Goal: Task Accomplishment & Management: Use online tool/utility

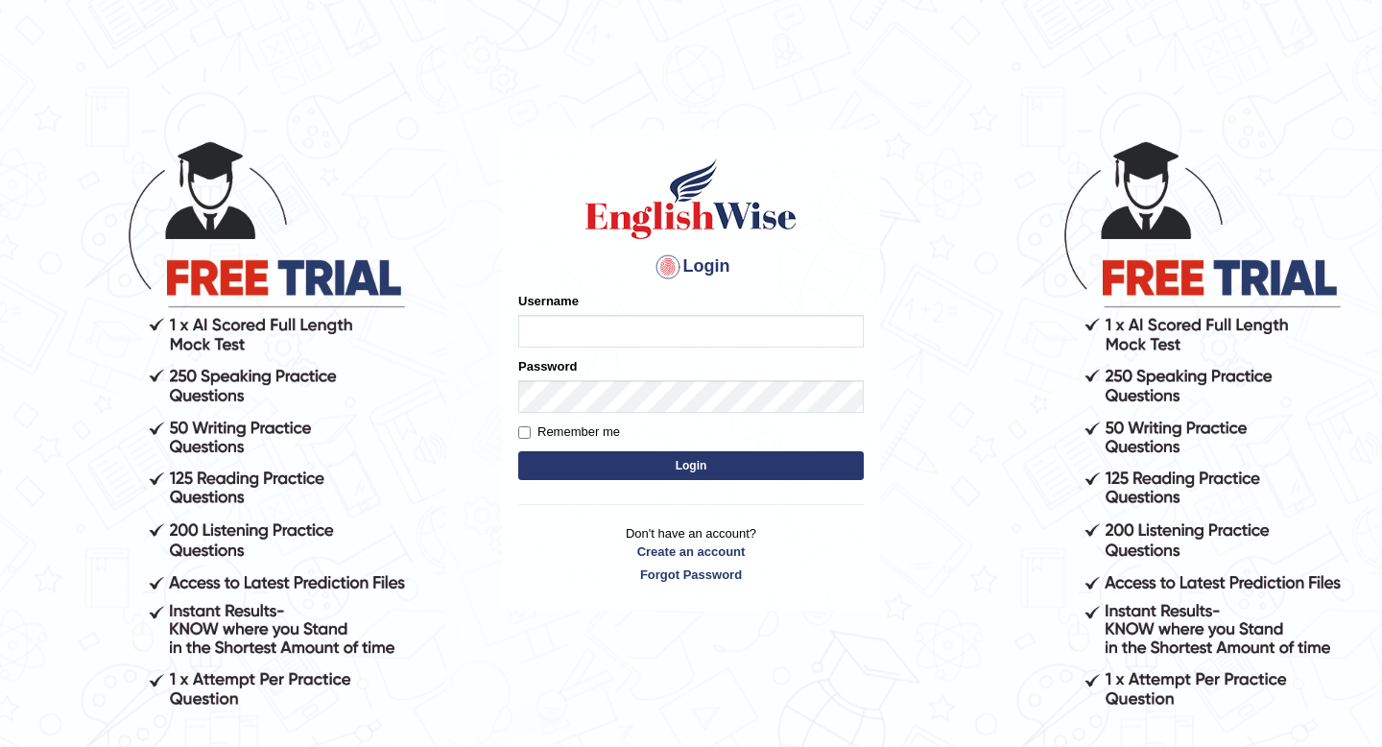
click at [607, 345] on input "Username" at bounding box center [690, 331] width 345 height 33
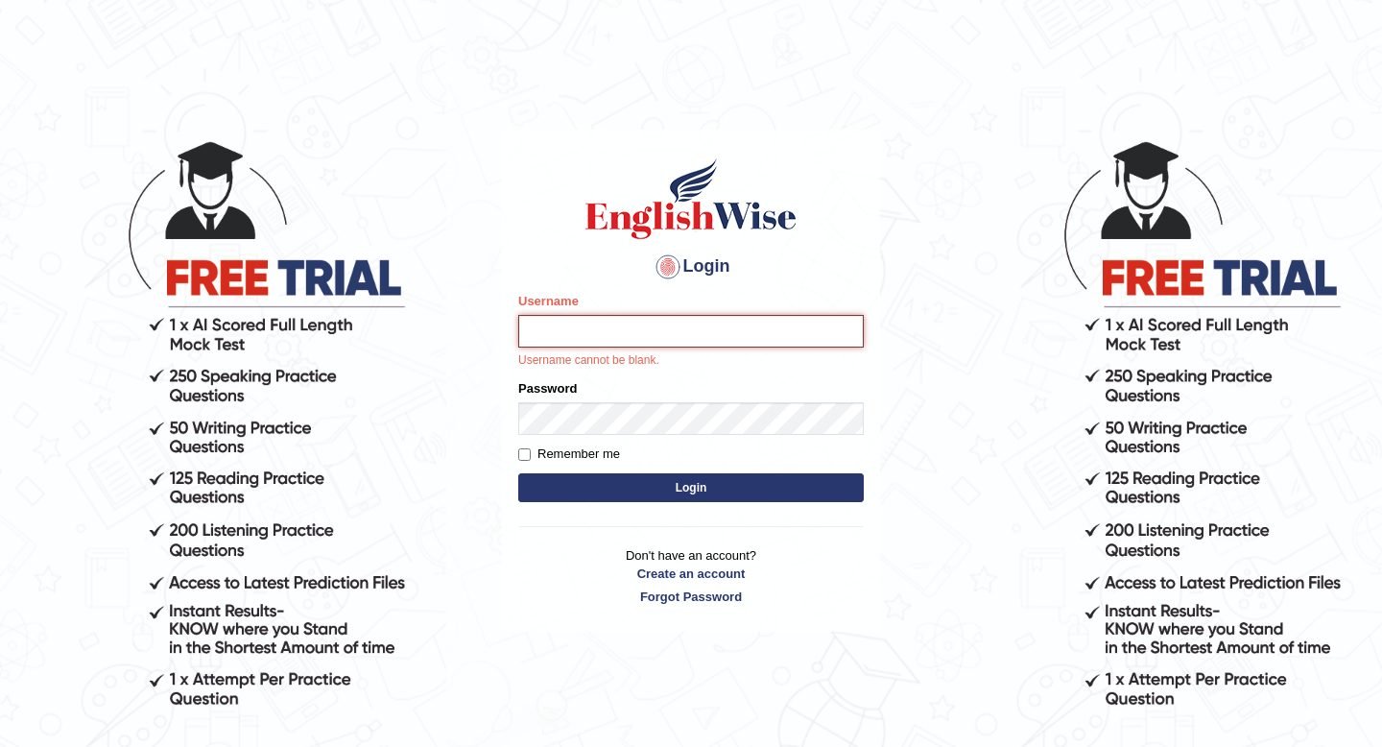
type input "Hasan_thapa"
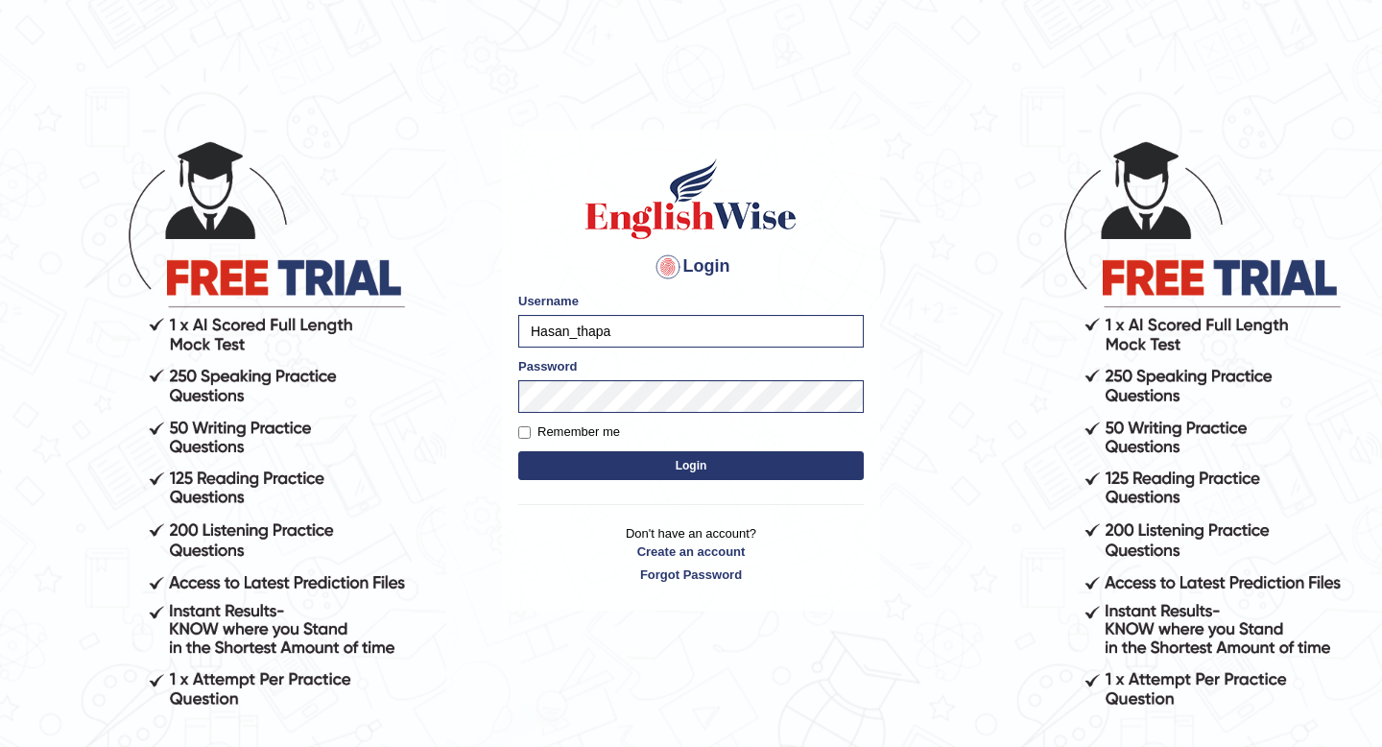
click at [664, 477] on button "Login" at bounding box center [690, 465] width 345 height 29
click at [673, 468] on button "Login" at bounding box center [690, 465] width 345 height 29
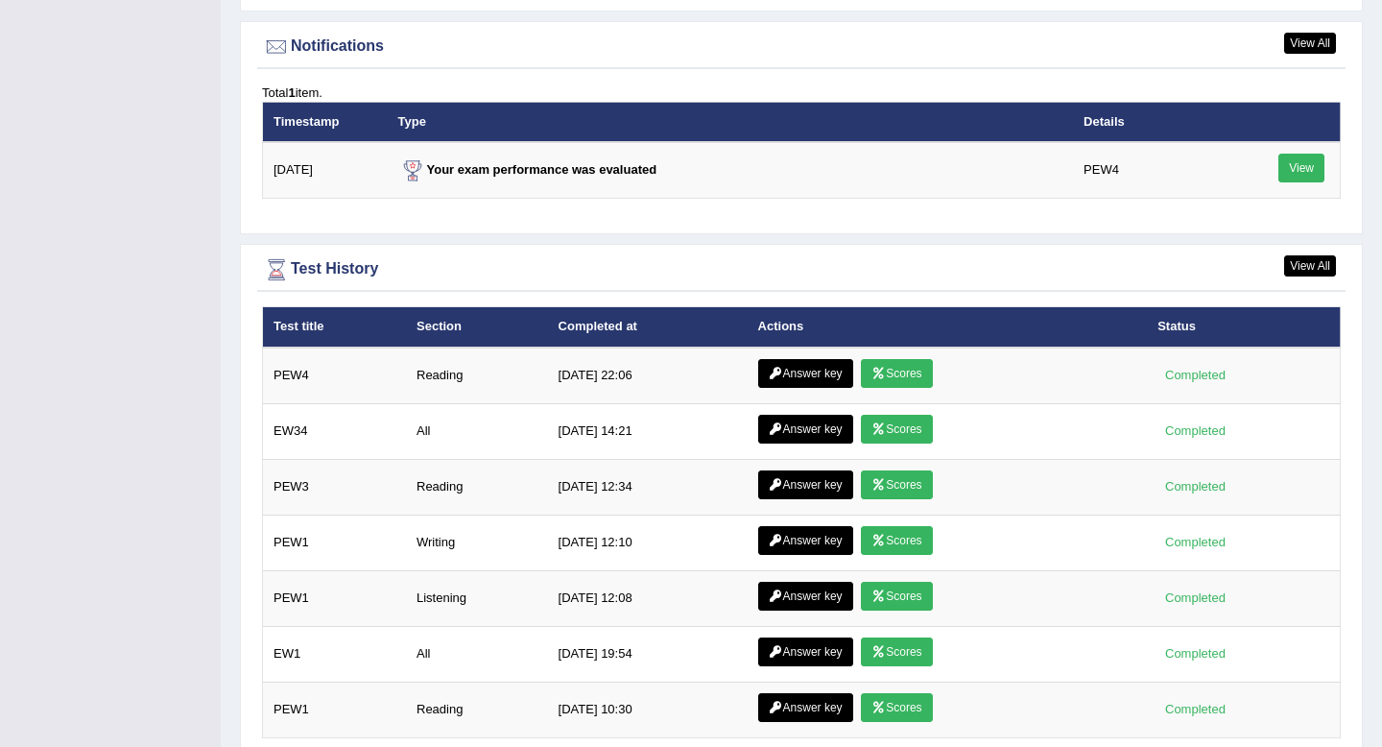
scroll to position [2490, 0]
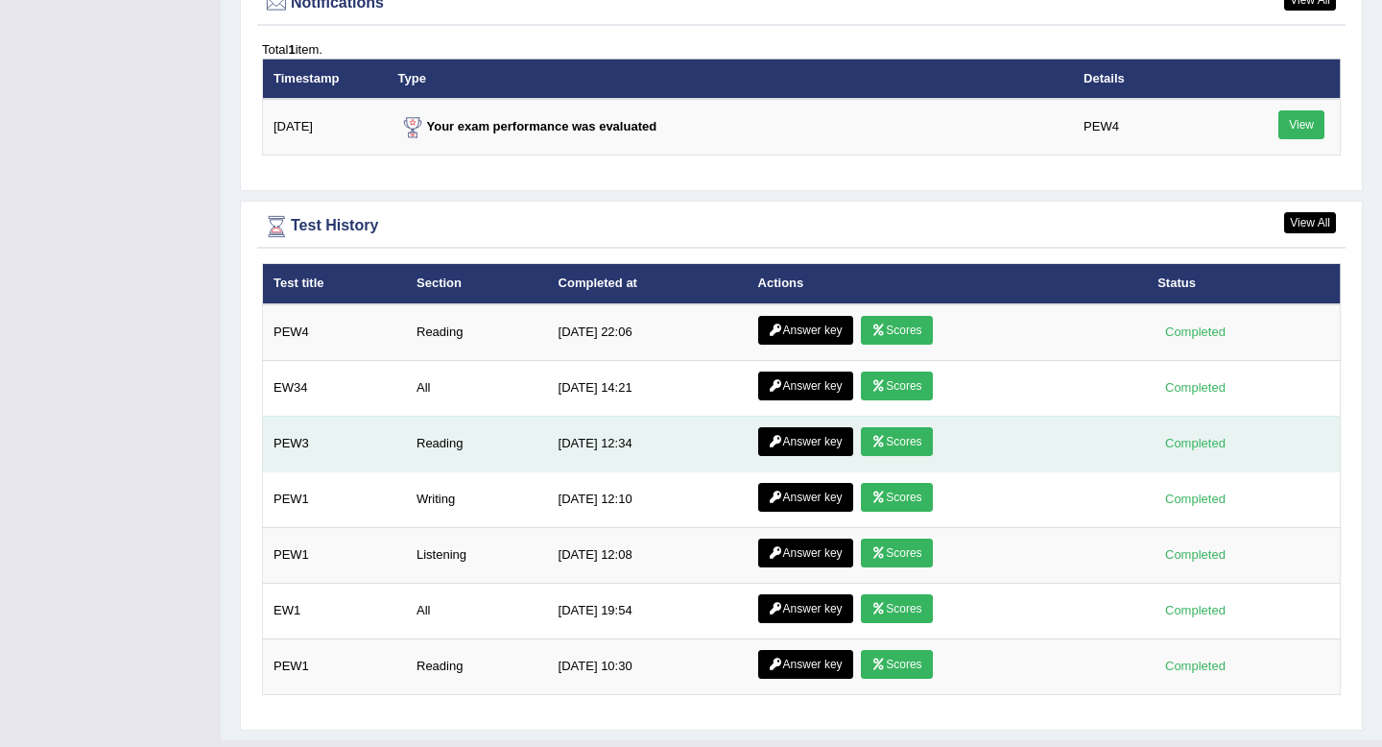
click at [895, 431] on link "Scores" at bounding box center [896, 441] width 71 height 29
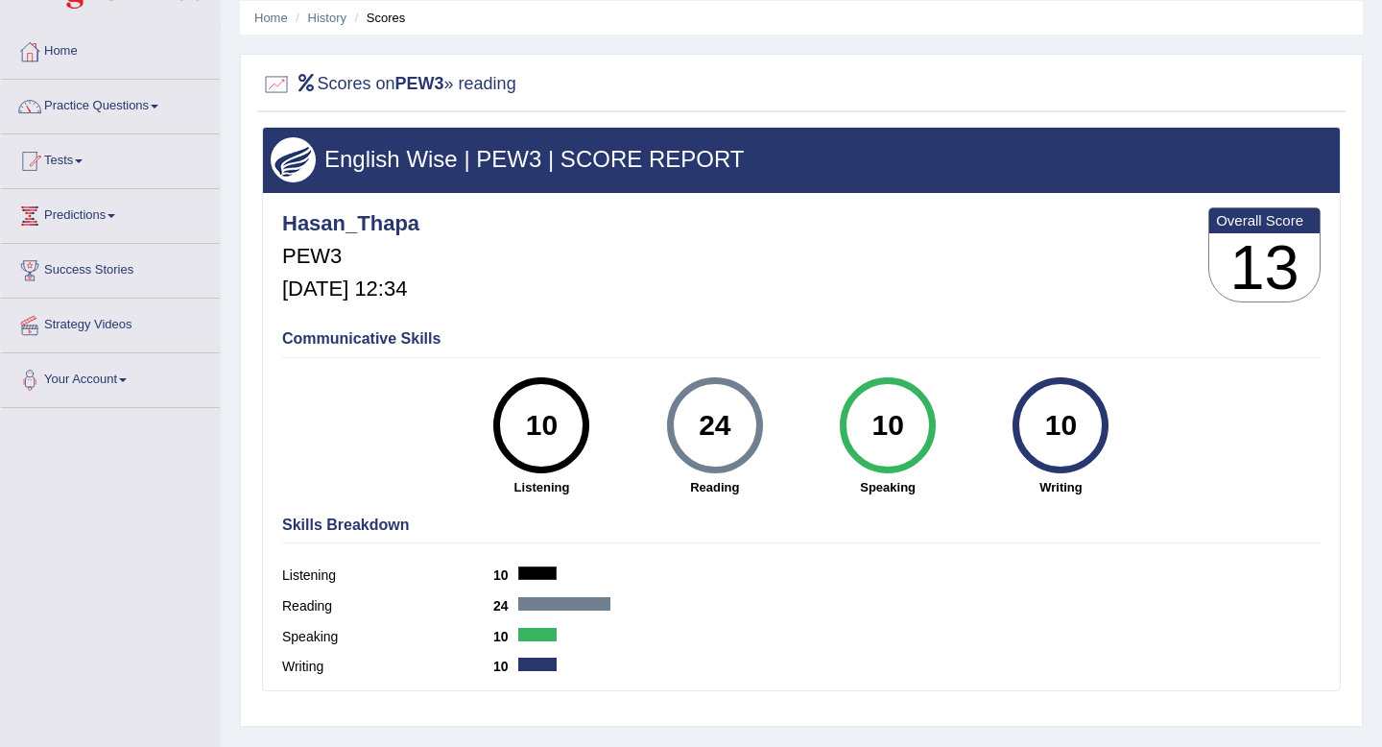
scroll to position [117, 0]
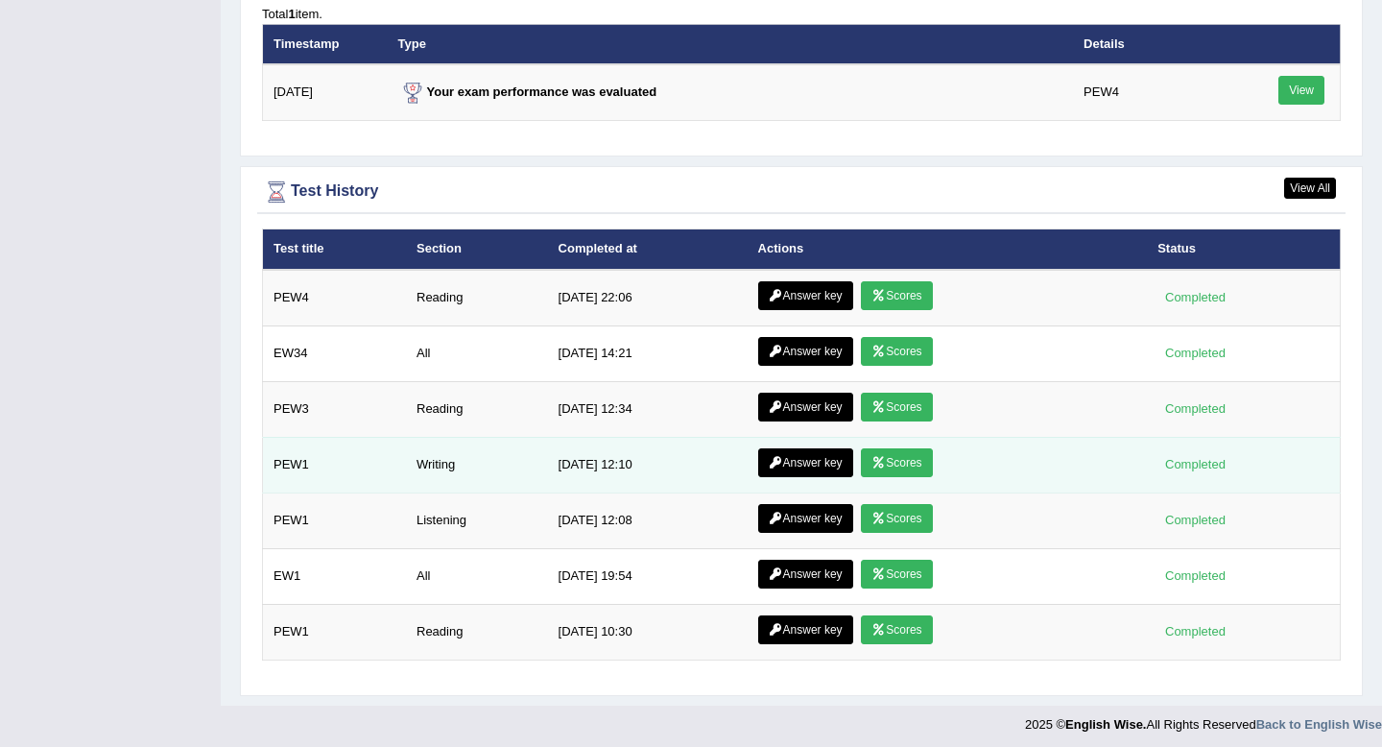
scroll to position [2405, 0]
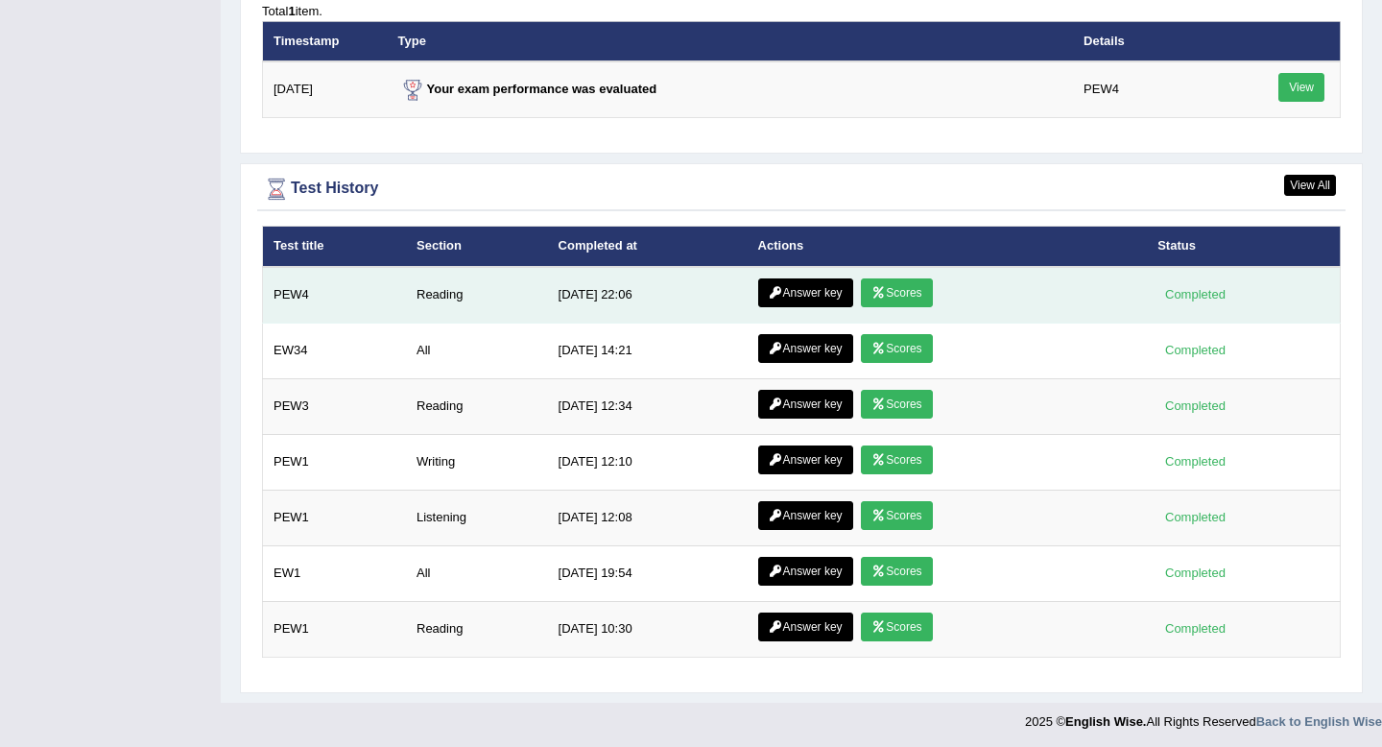
click at [883, 296] on icon at bounding box center [878, 293] width 14 height 12
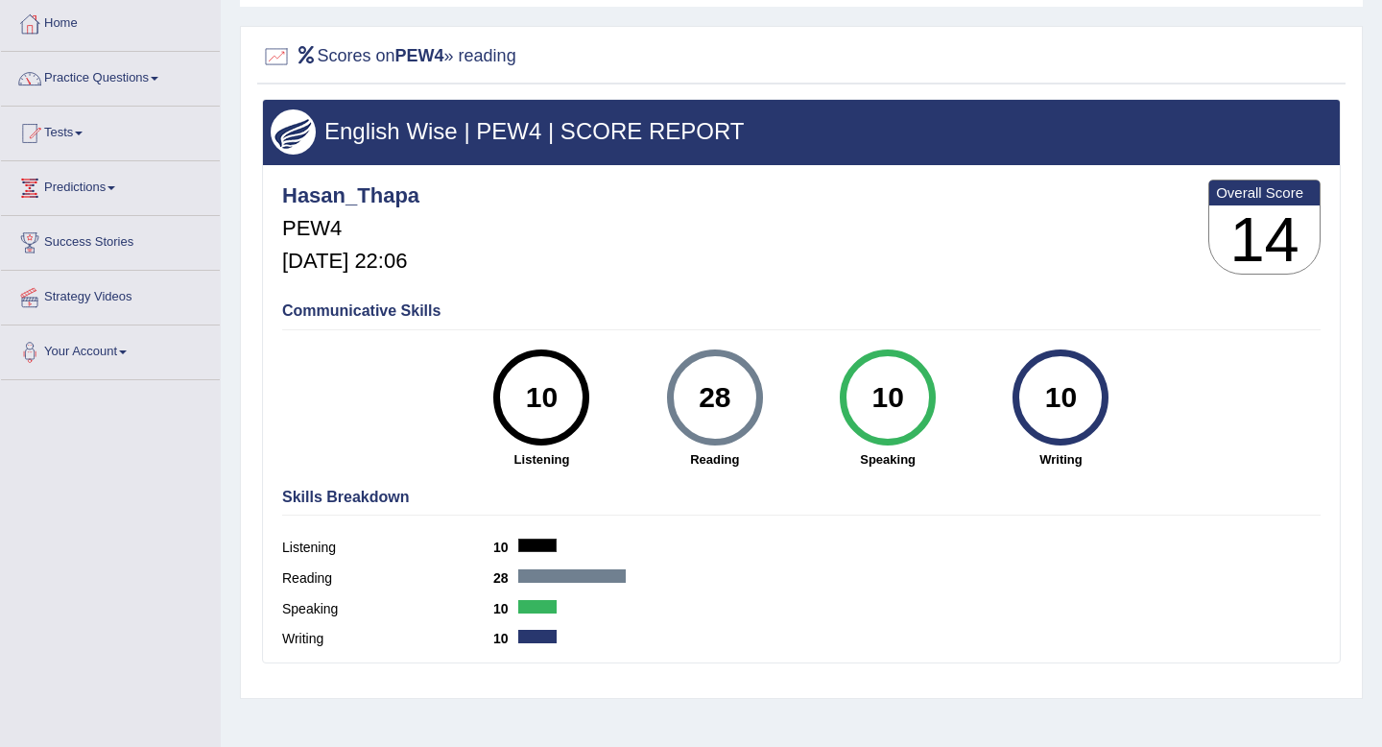
scroll to position [110, 0]
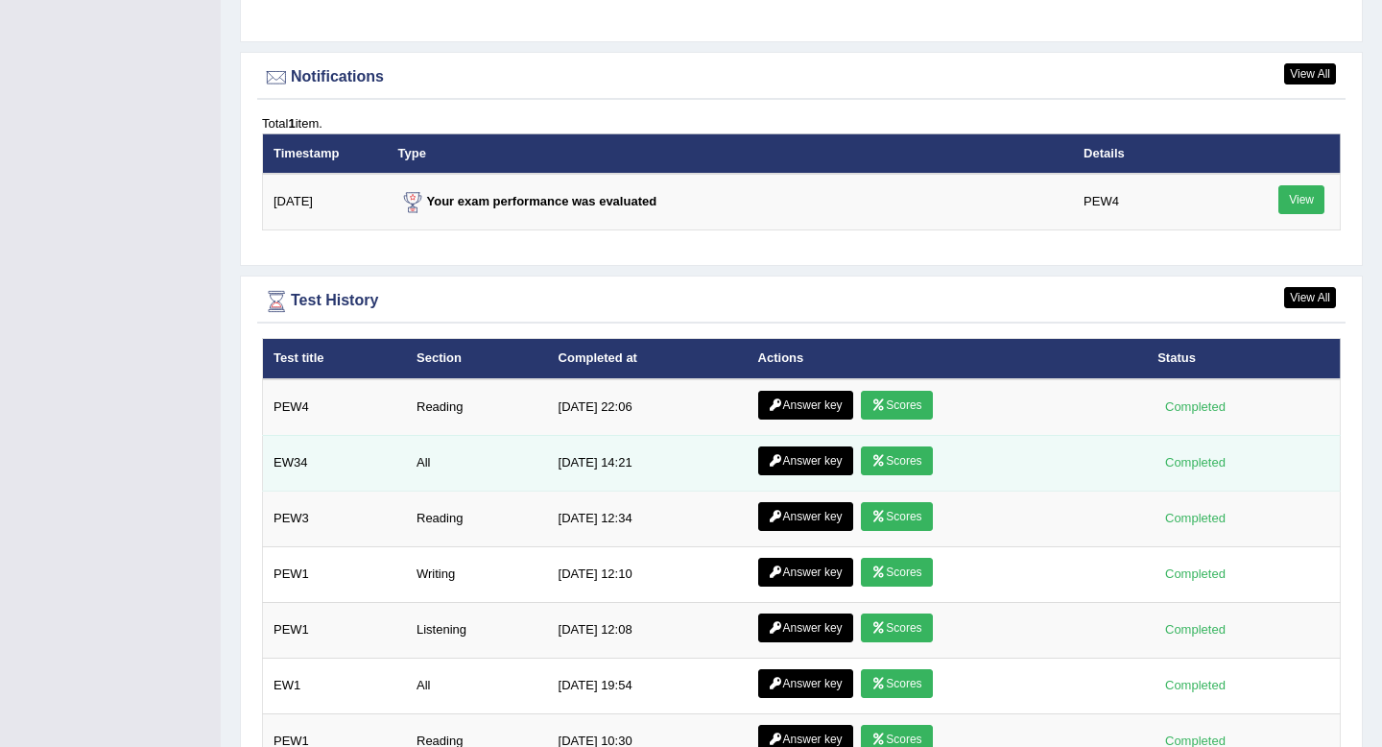
scroll to position [2224, 0]
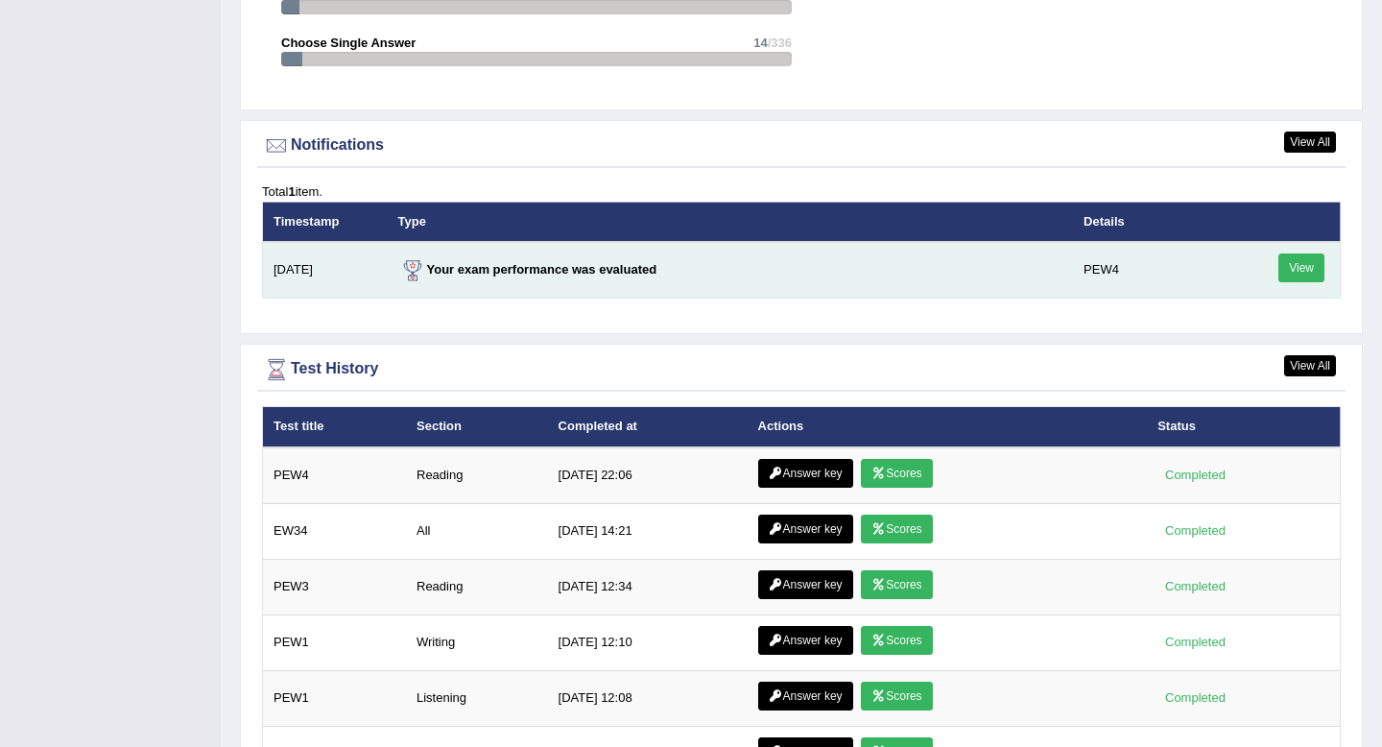
click at [1297, 275] on link "View" at bounding box center [1301, 267] width 46 height 29
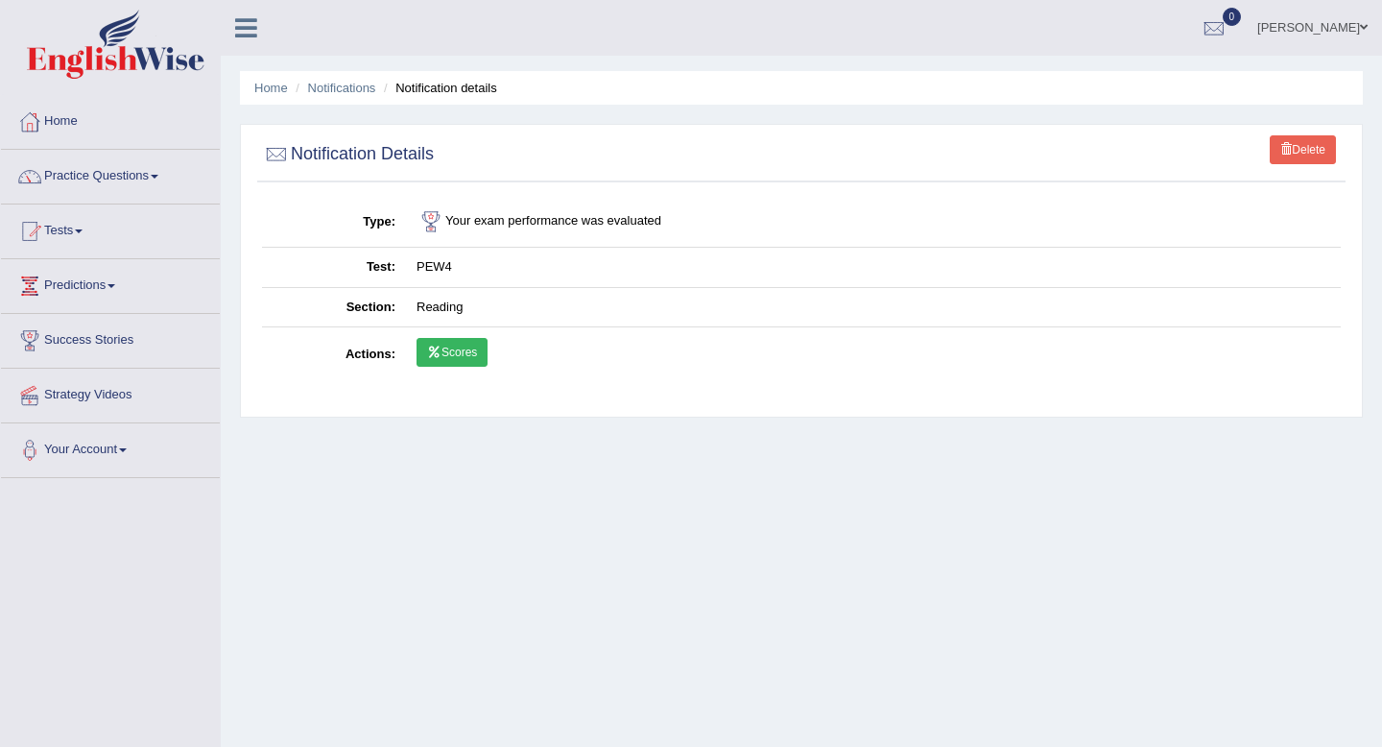
click at [480, 352] on link "Scores" at bounding box center [451, 352] width 71 height 29
click at [497, 223] on td "Your exam performance was evaluated" at bounding box center [873, 222] width 935 height 51
click at [563, 243] on td "Your exam performance was evaluated" at bounding box center [873, 222] width 935 height 51
click at [459, 342] on link "Scores" at bounding box center [451, 352] width 71 height 29
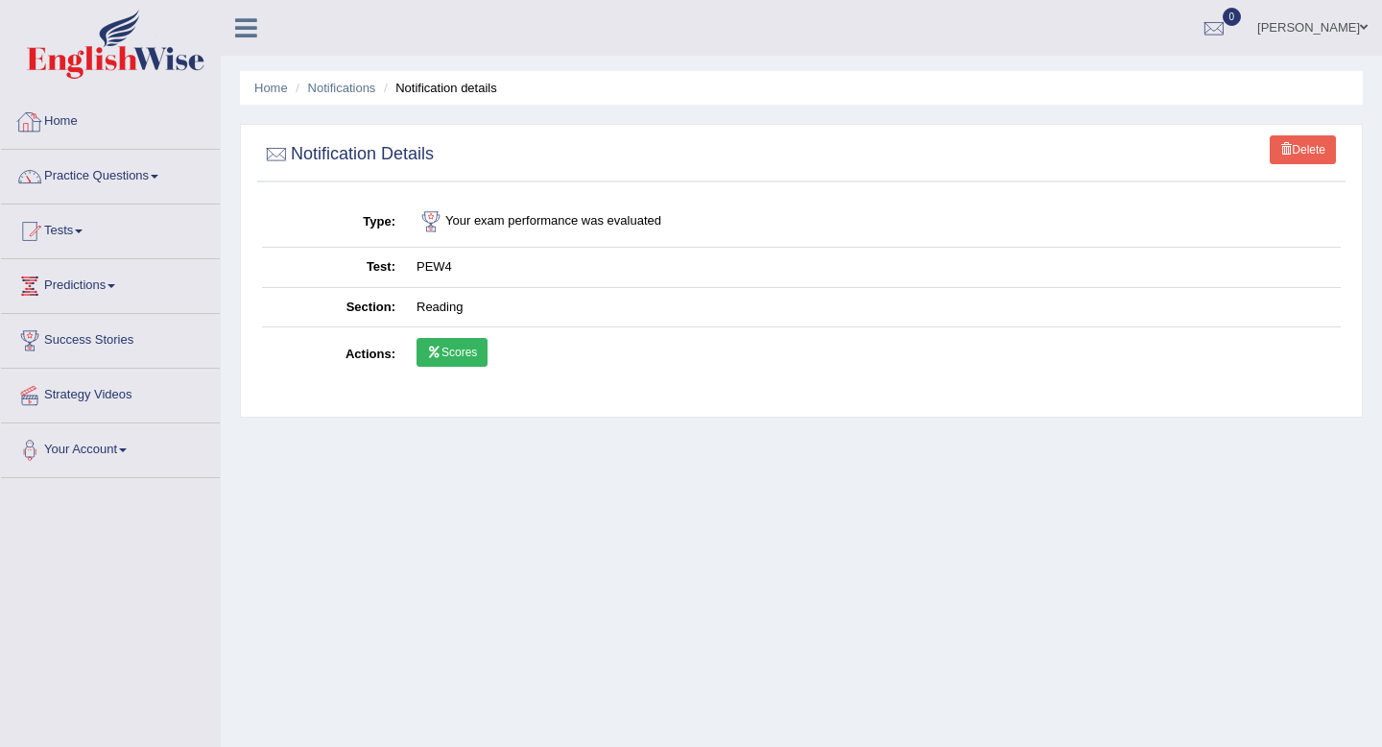
click at [152, 73] on img at bounding box center [116, 44] width 178 height 69
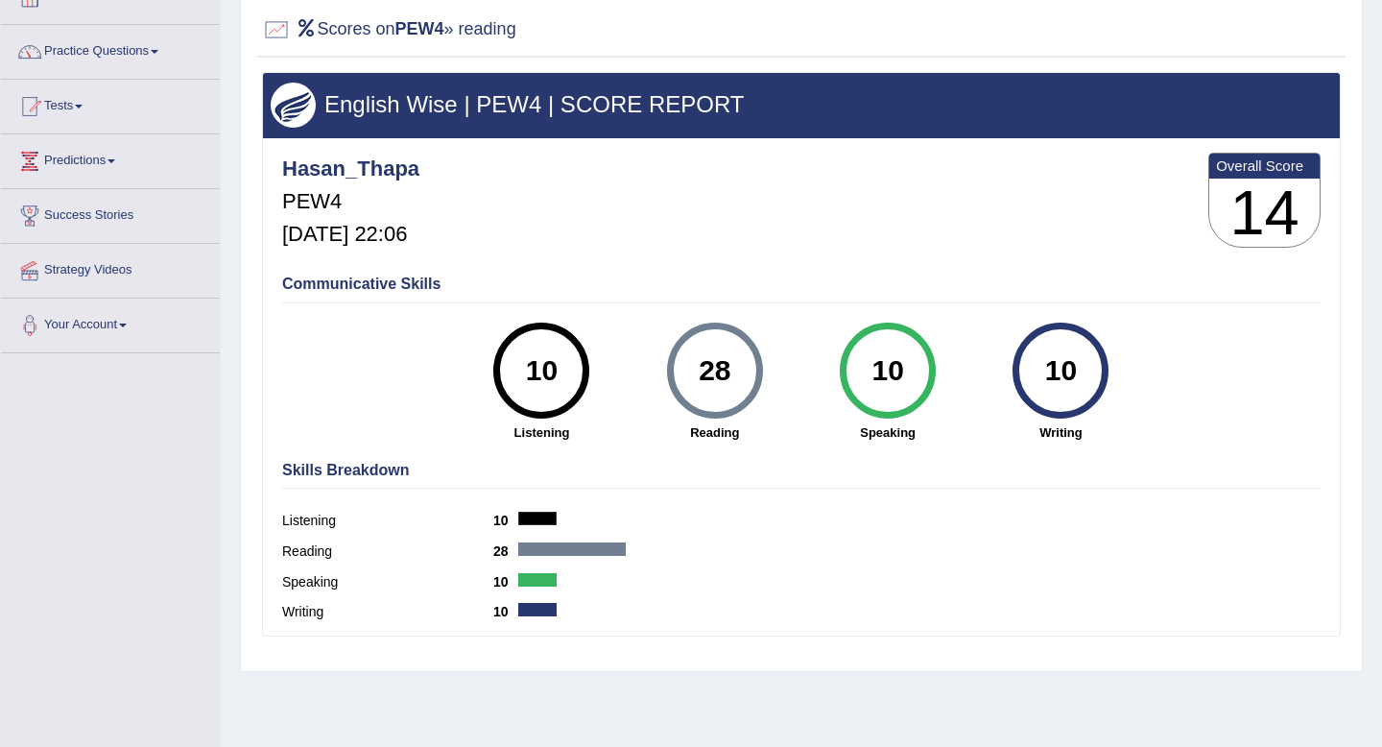
scroll to position [126, 0]
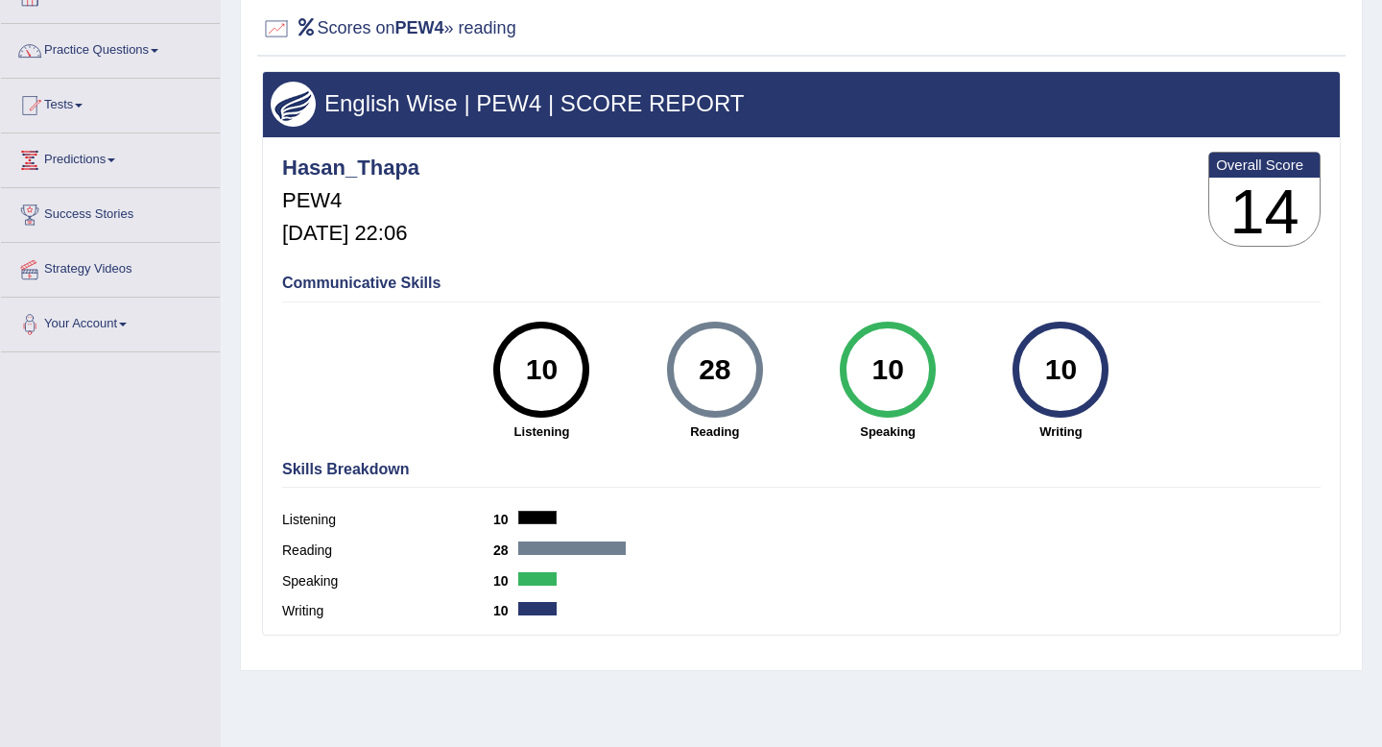
click at [391, 461] on h4 "Skills Breakdown" at bounding box center [801, 469] width 1038 height 17
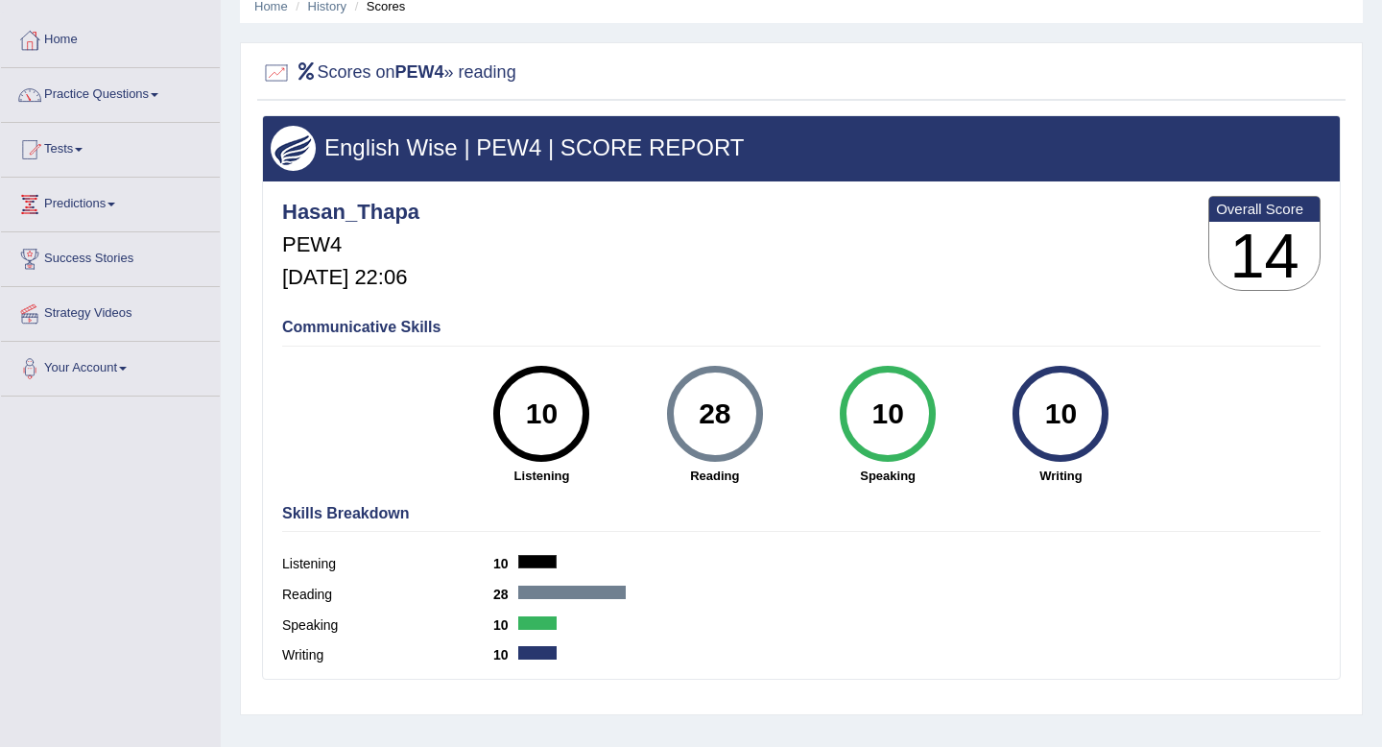
scroll to position [0, 0]
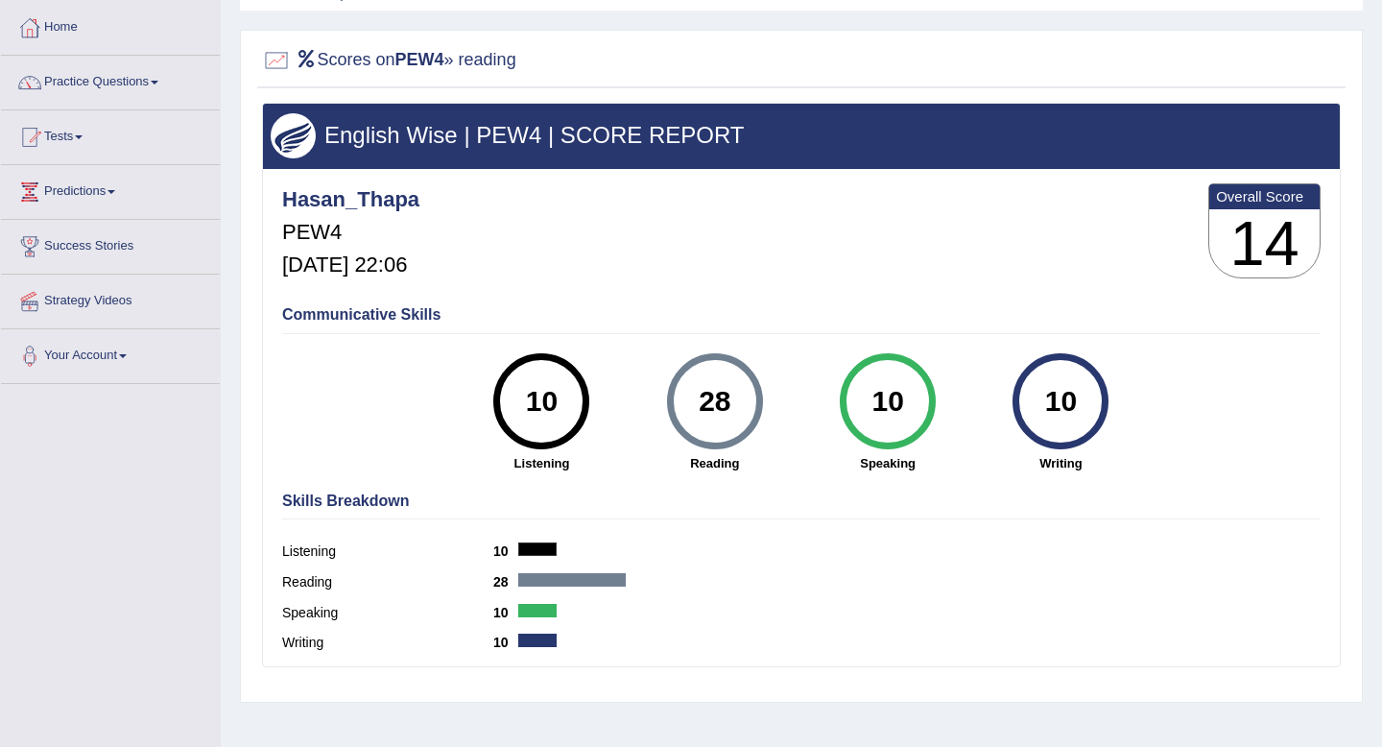
scroll to position [19, 0]
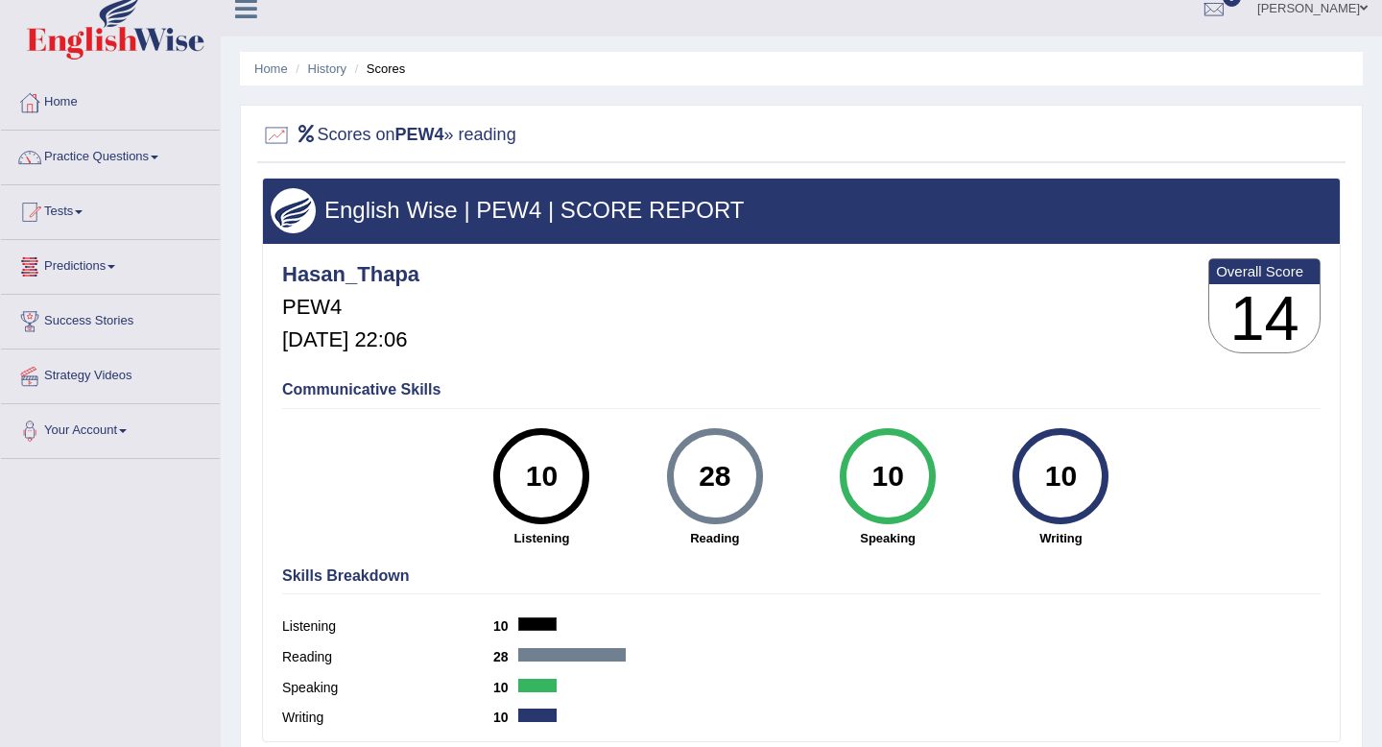
click at [130, 266] on link "Predictions" at bounding box center [110, 264] width 219 height 48
click at [91, 216] on link "Tests" at bounding box center [110, 209] width 219 height 48
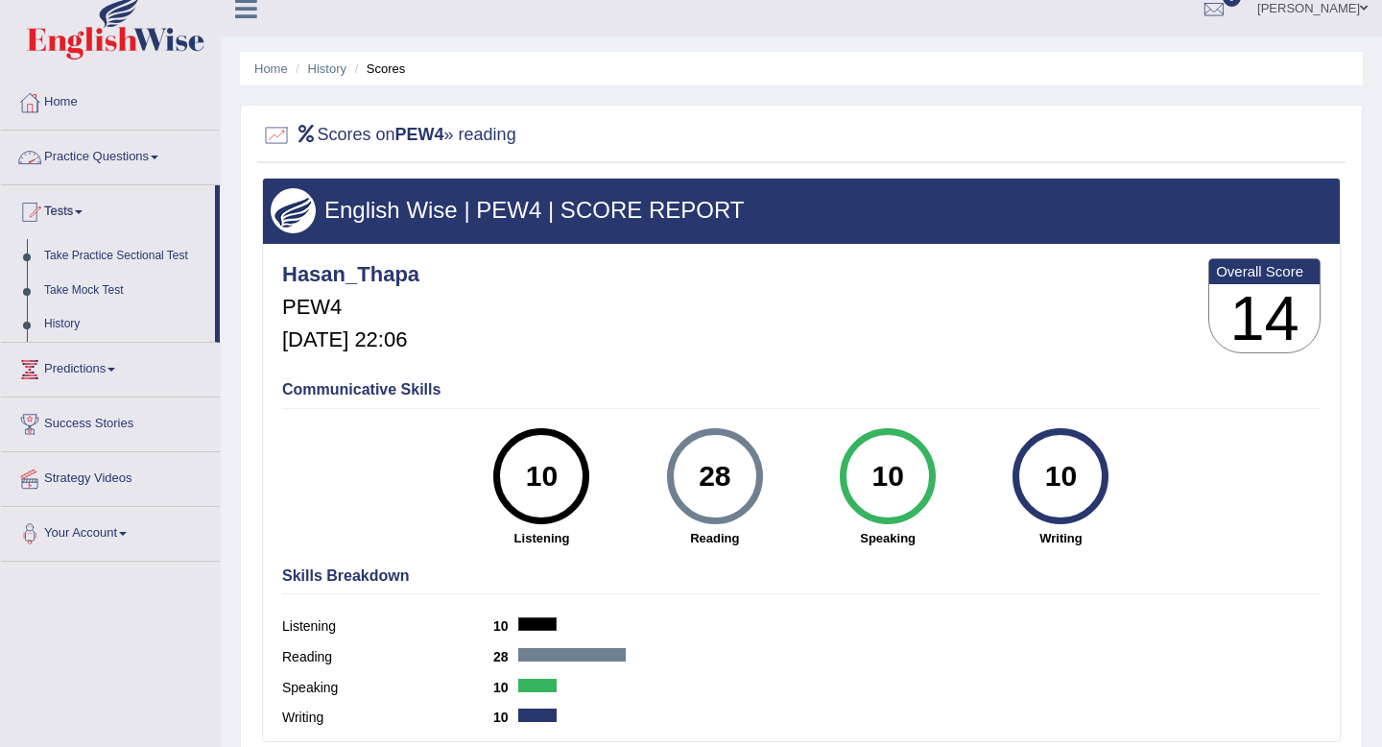
click at [171, 160] on link "Practice Questions" at bounding box center [110, 155] width 219 height 48
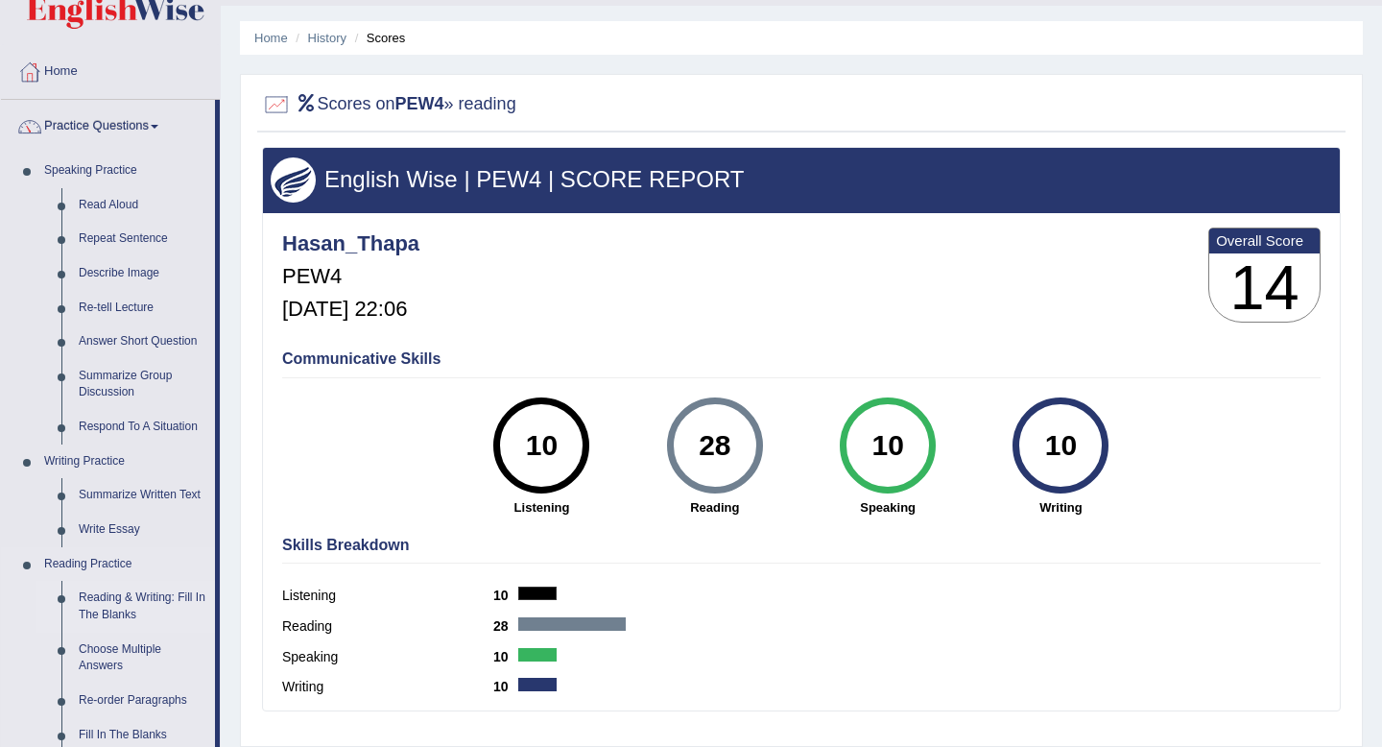
scroll to position [0, 0]
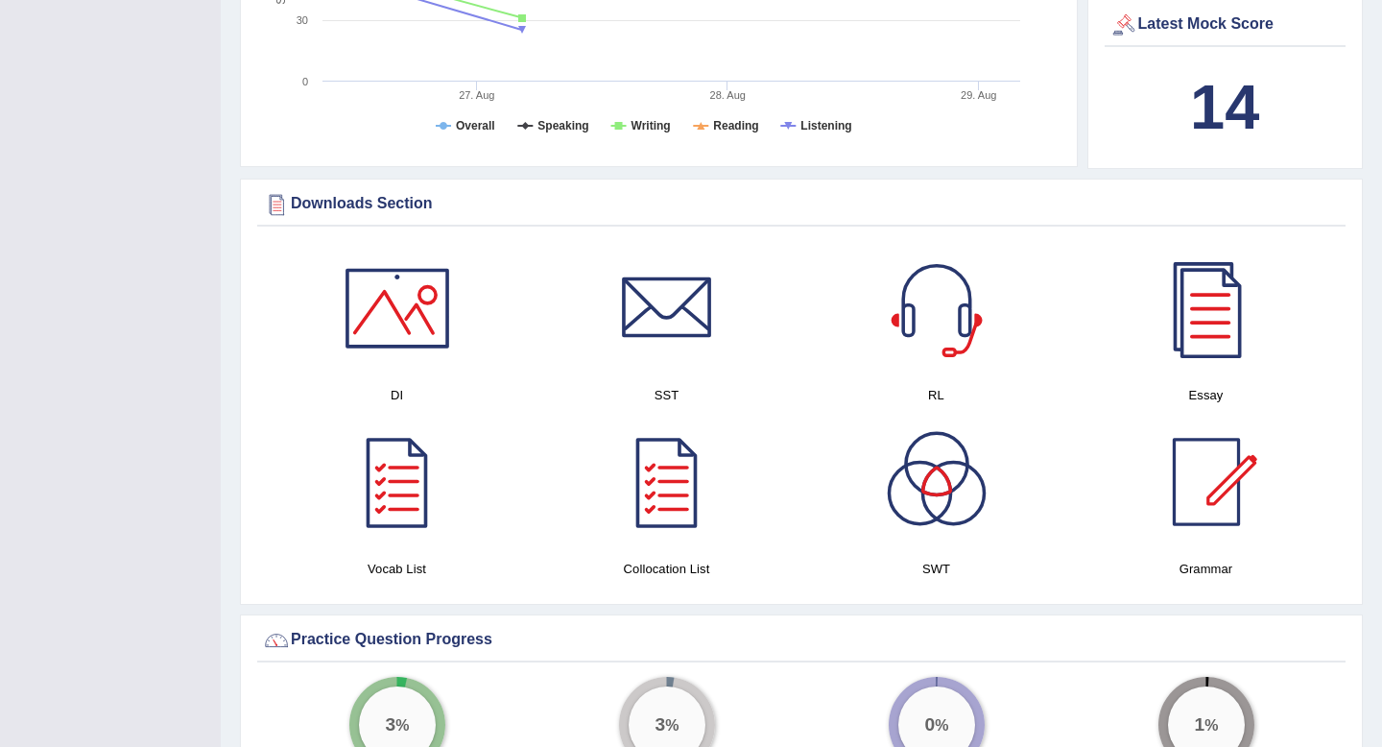
scroll to position [896, 0]
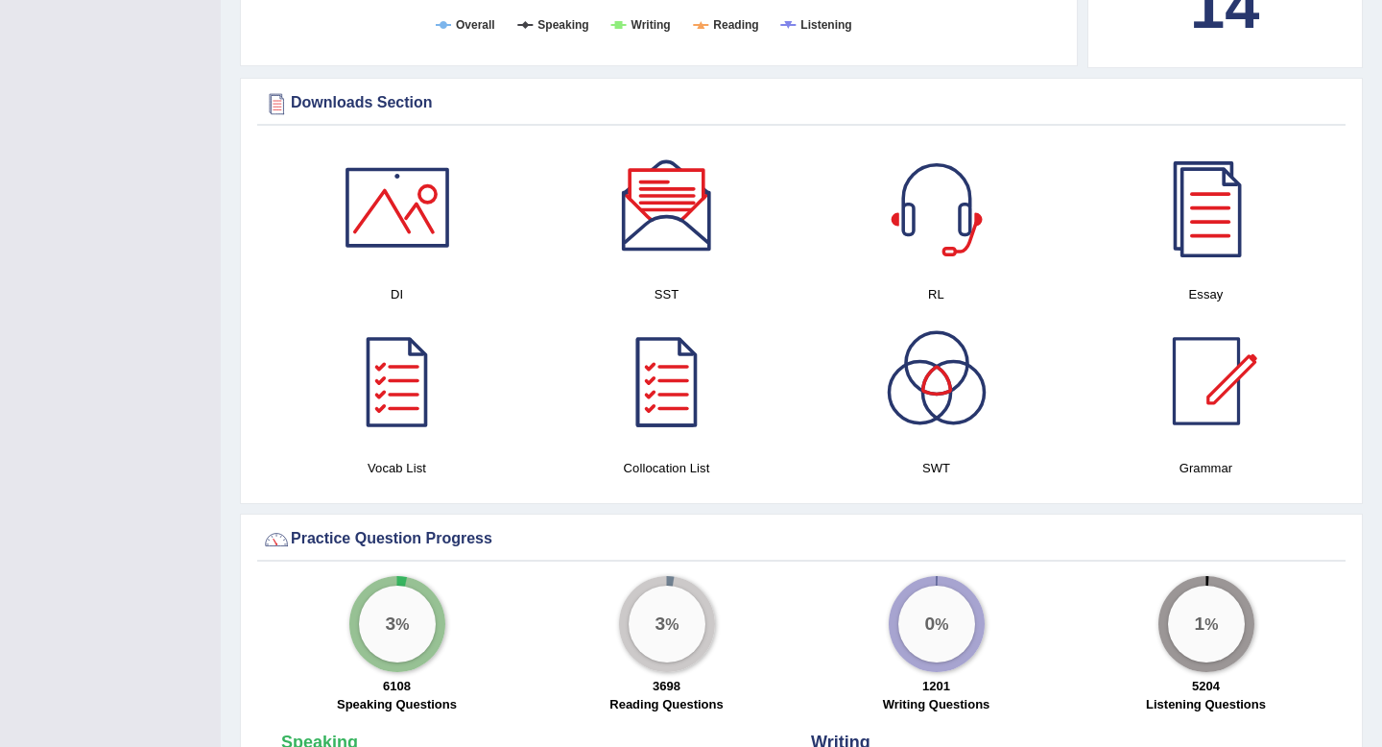
click at [433, 206] on div at bounding box center [397, 207] width 134 height 134
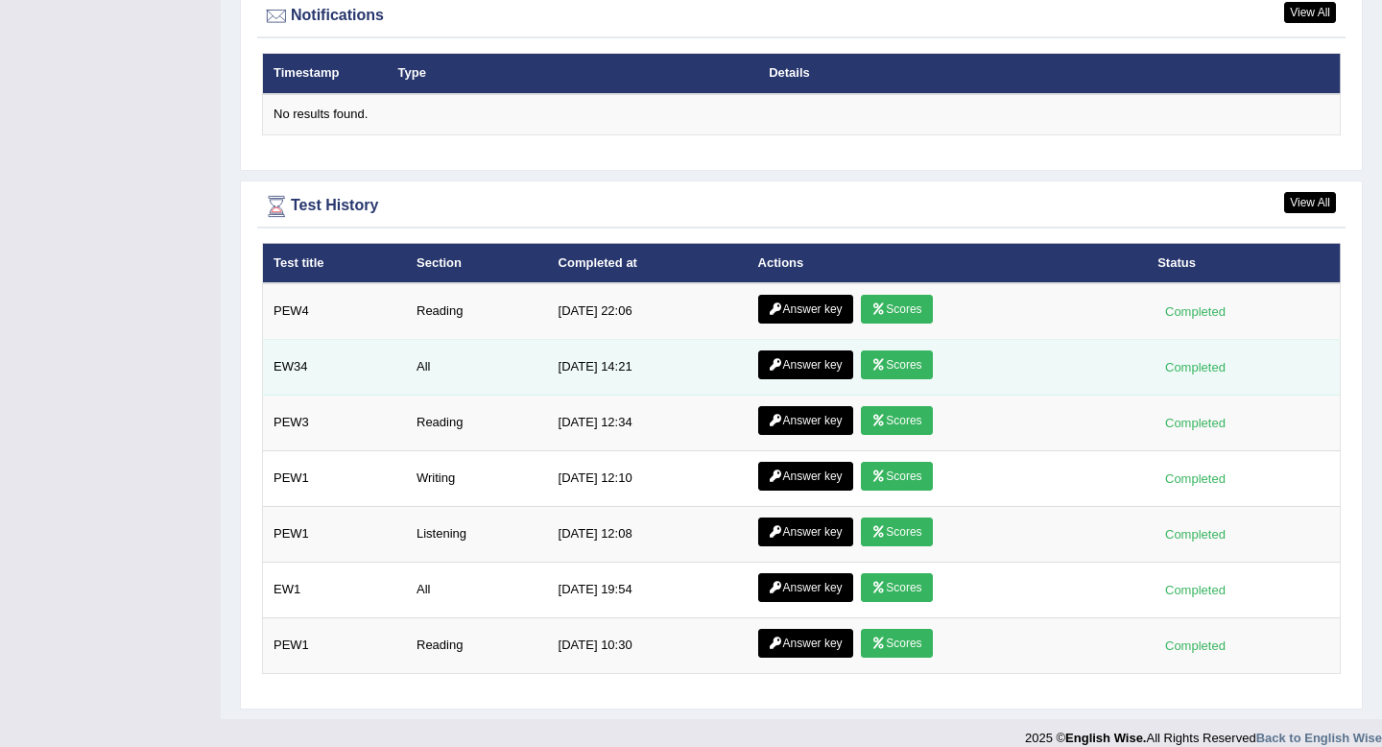
scroll to position [2376, 0]
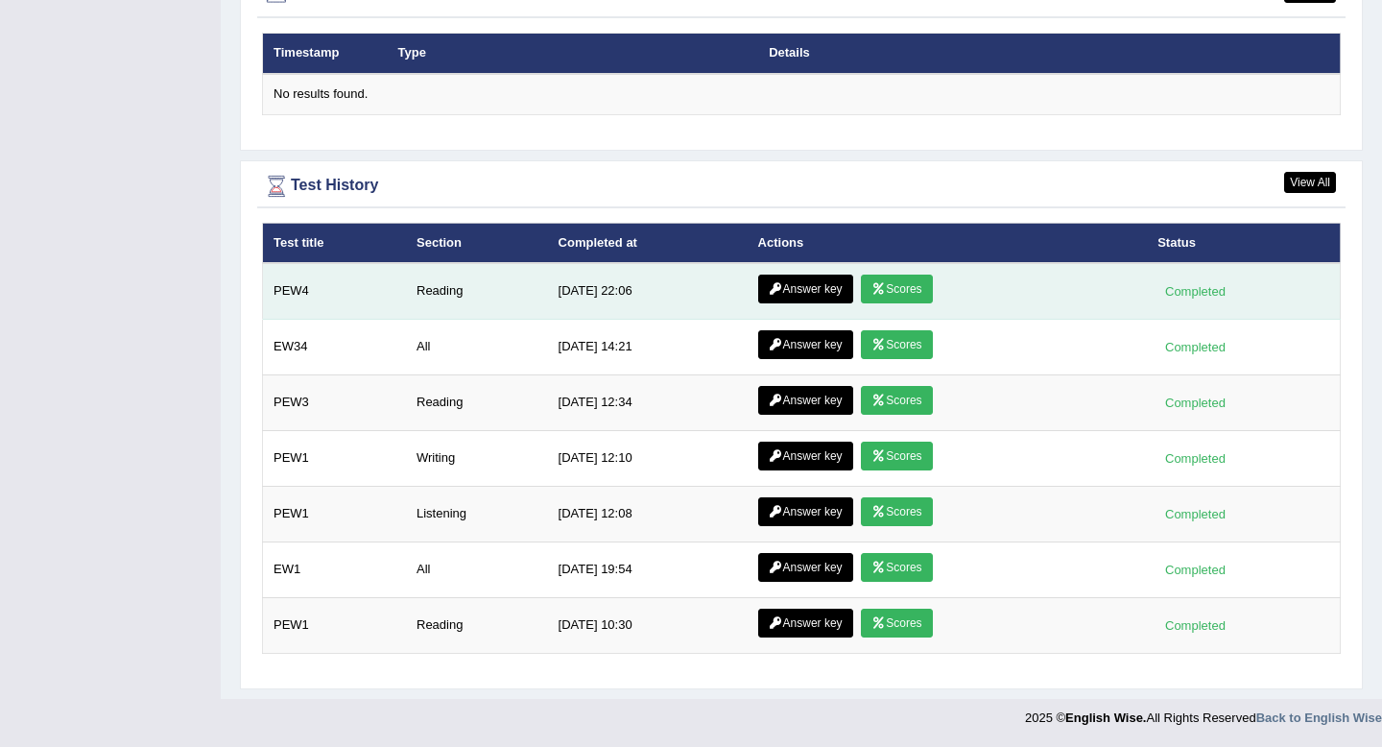
click at [824, 283] on link "Answer key" at bounding box center [805, 288] width 95 height 29
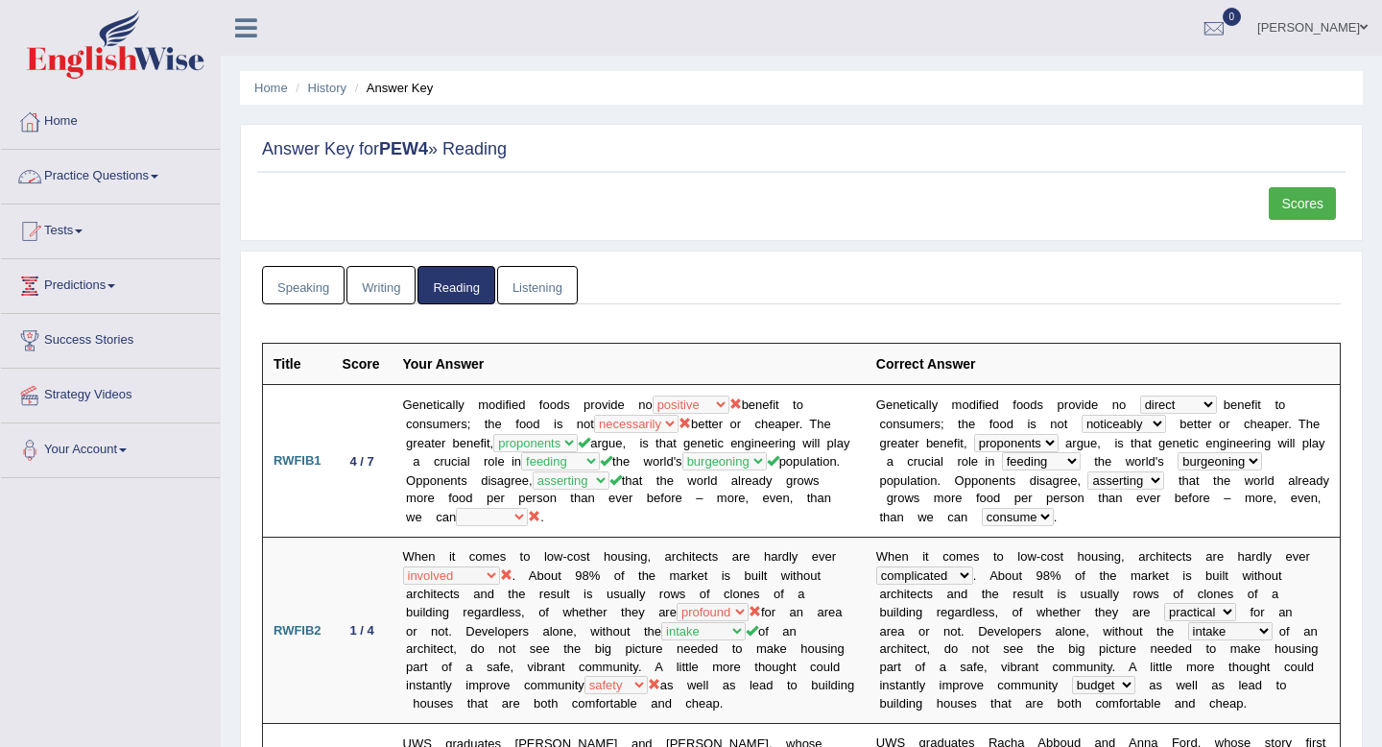
click at [161, 172] on link "Practice Questions" at bounding box center [110, 174] width 219 height 48
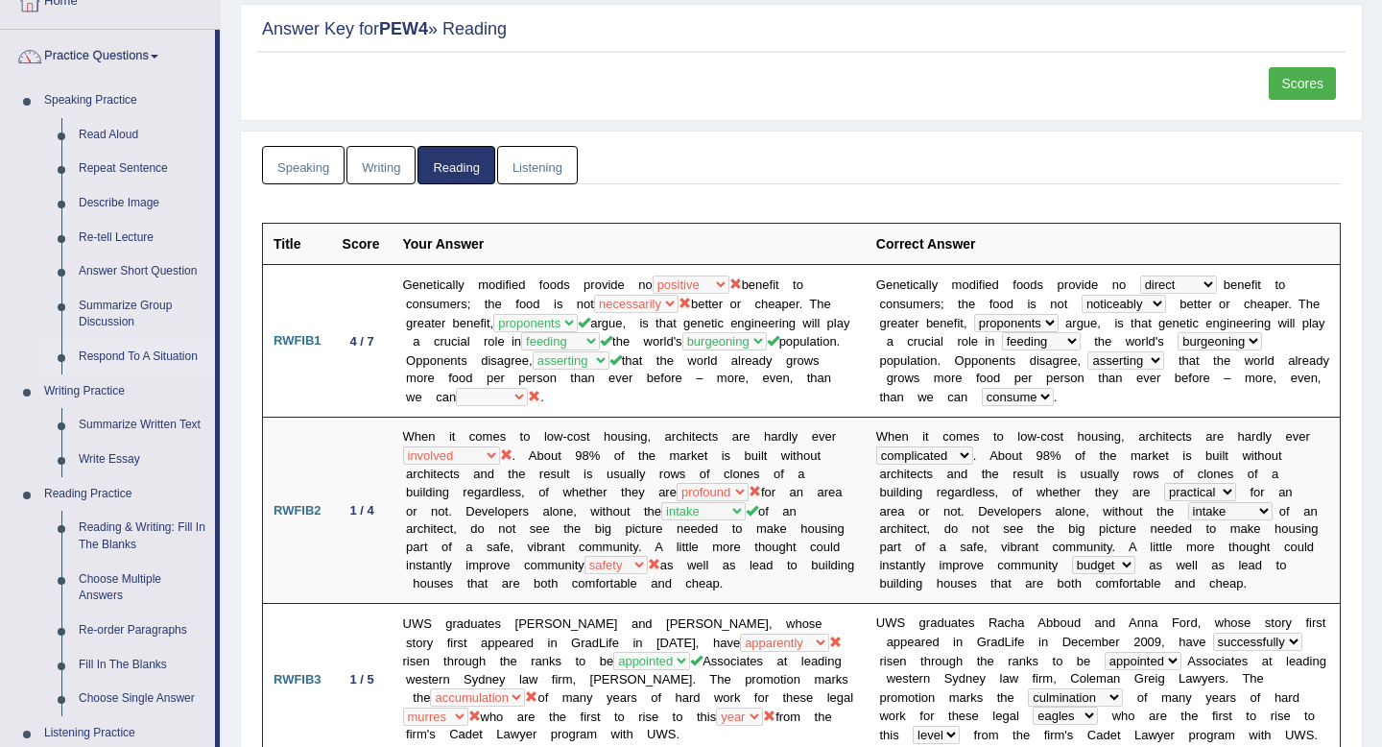
scroll to position [153, 0]
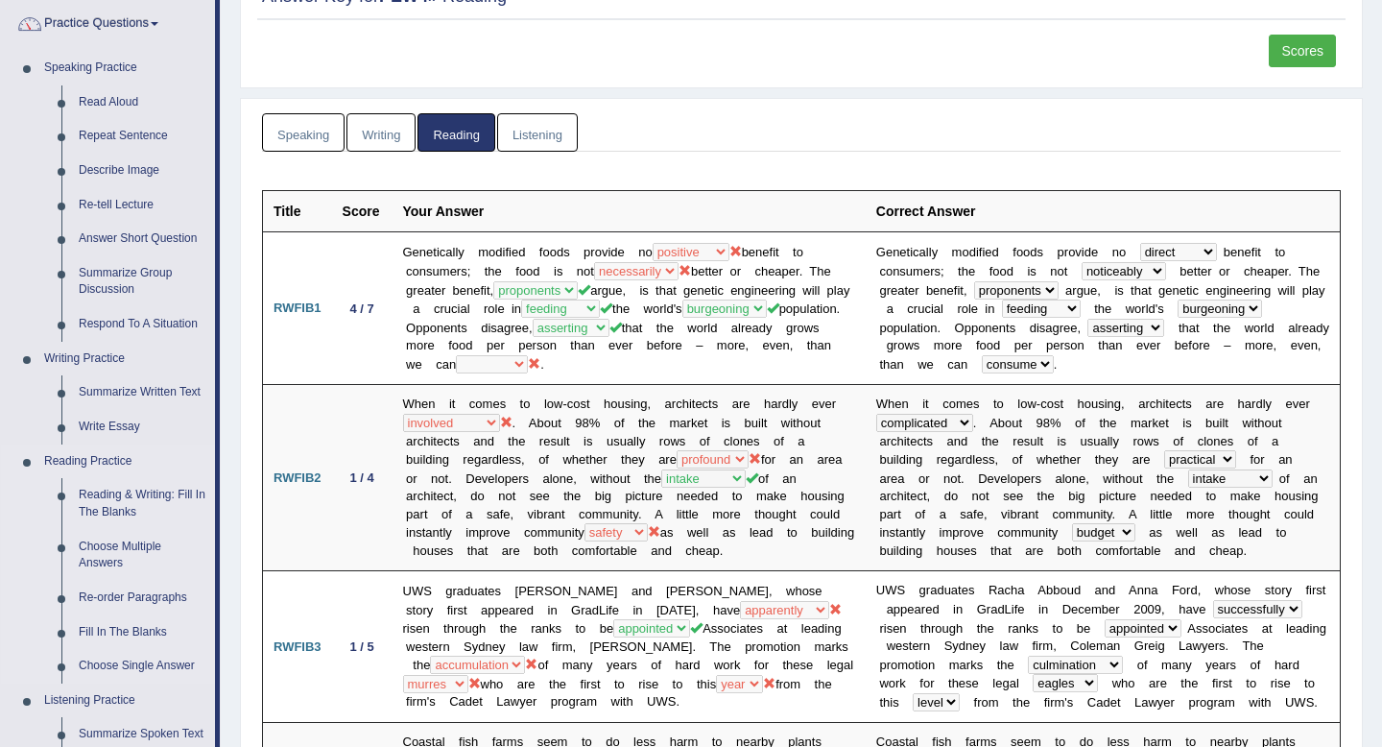
click at [95, 465] on link "Reading Practice" at bounding box center [125, 461] width 179 height 35
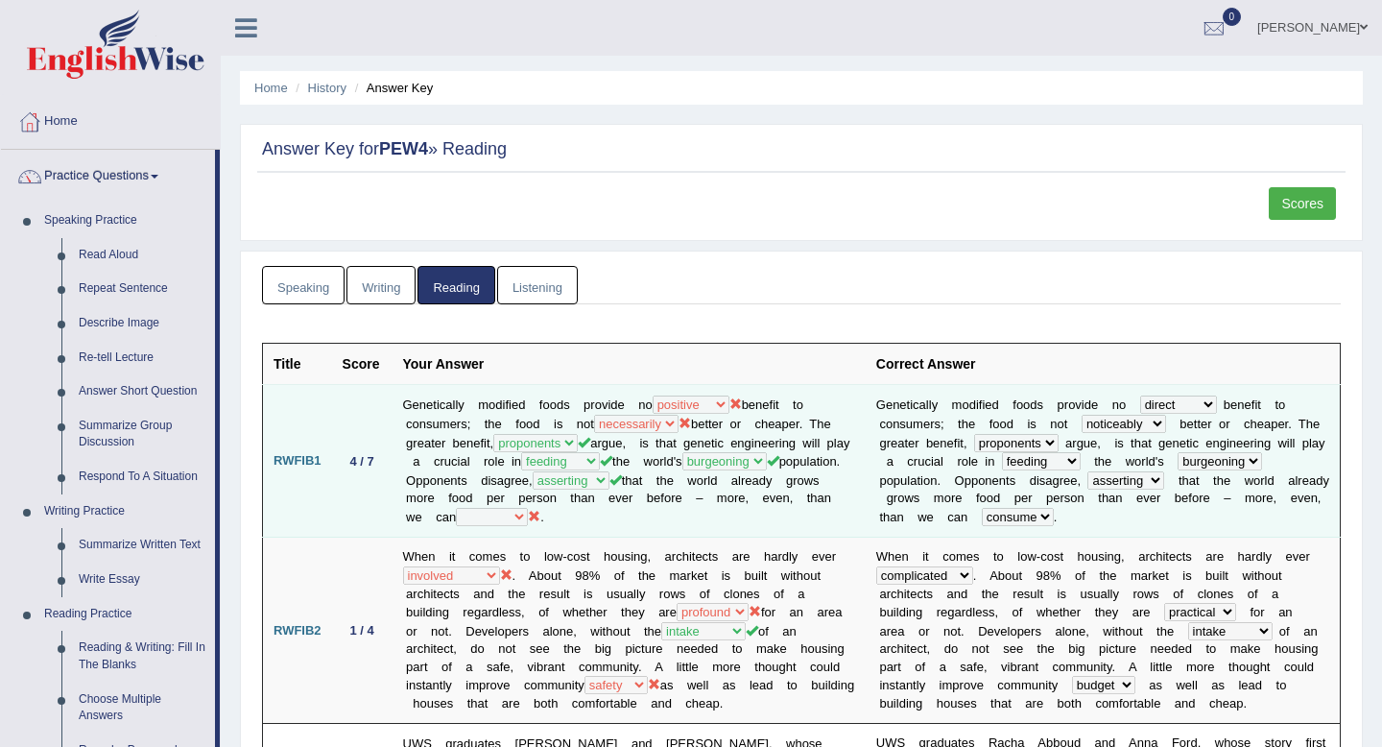
scroll to position [10, 0]
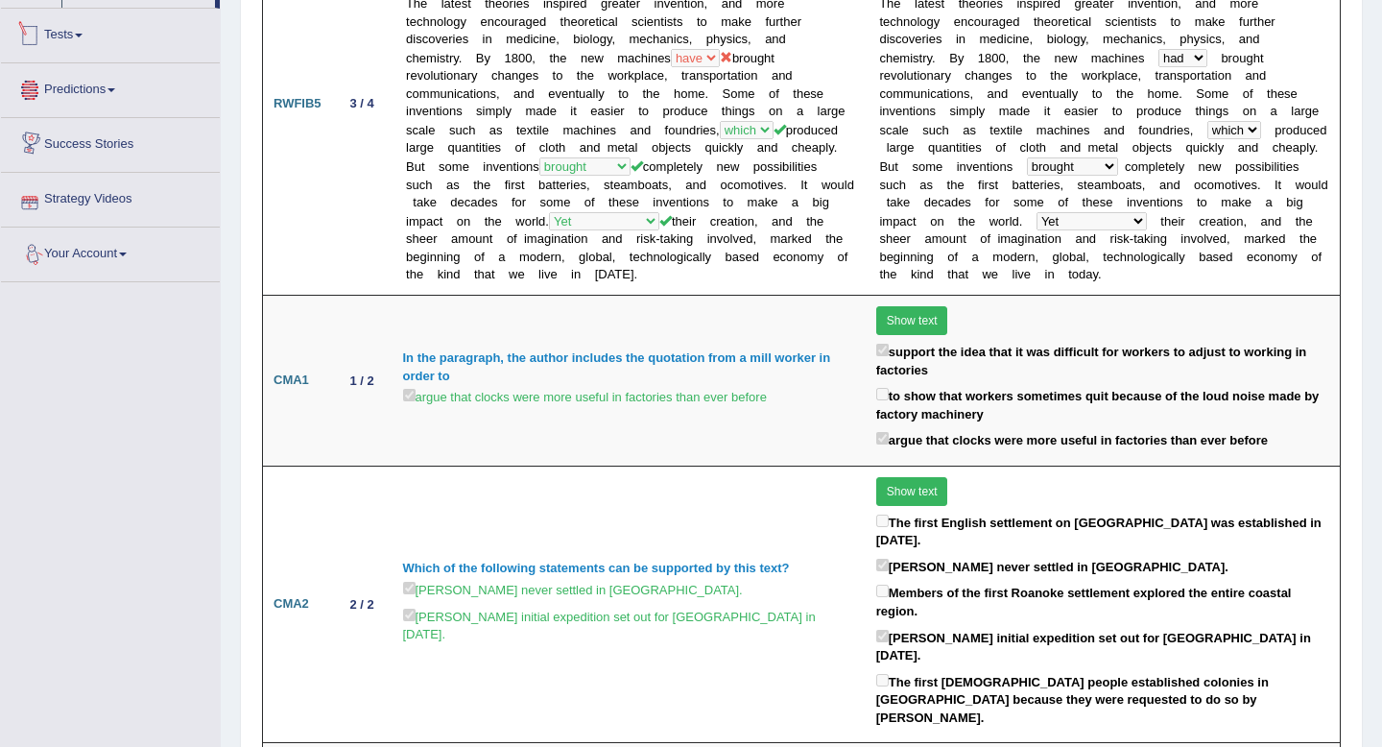
click at [80, 50] on link "Tests" at bounding box center [110, 33] width 219 height 48
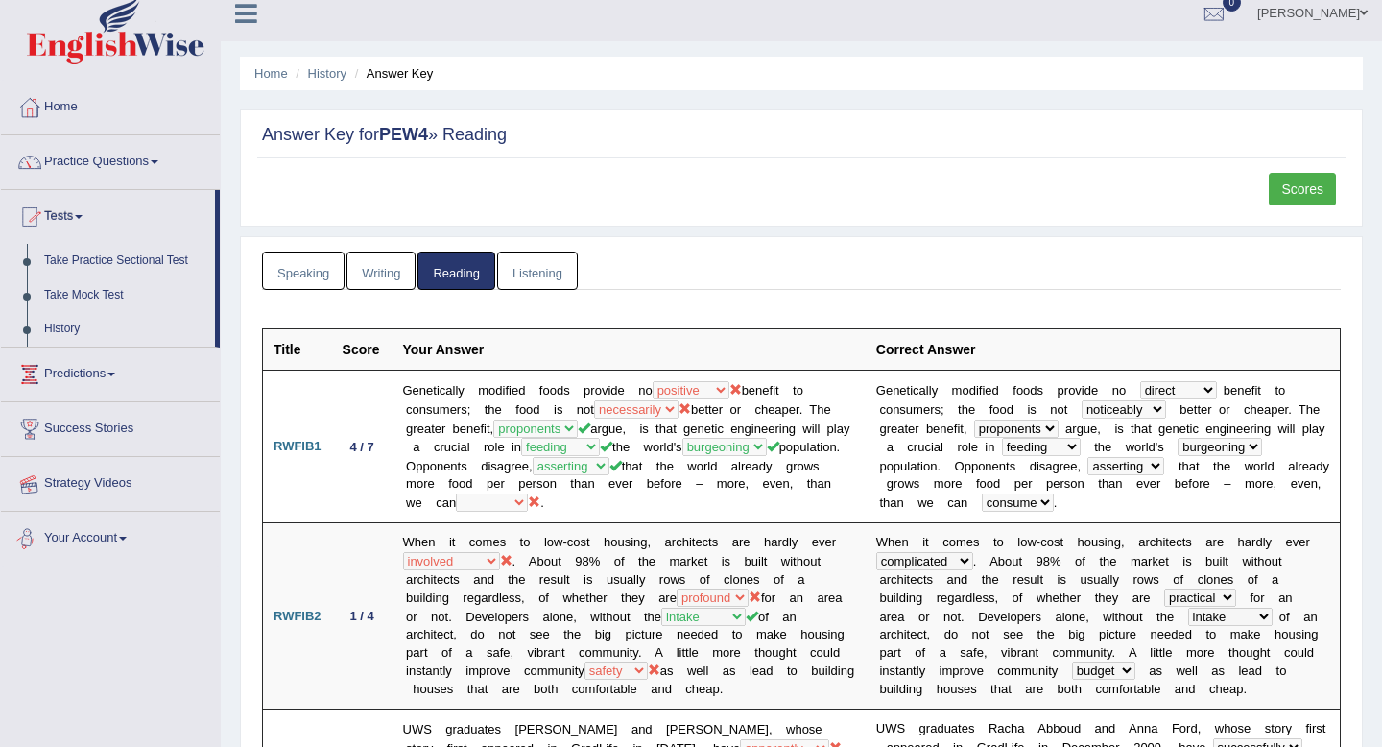
scroll to position [0, 0]
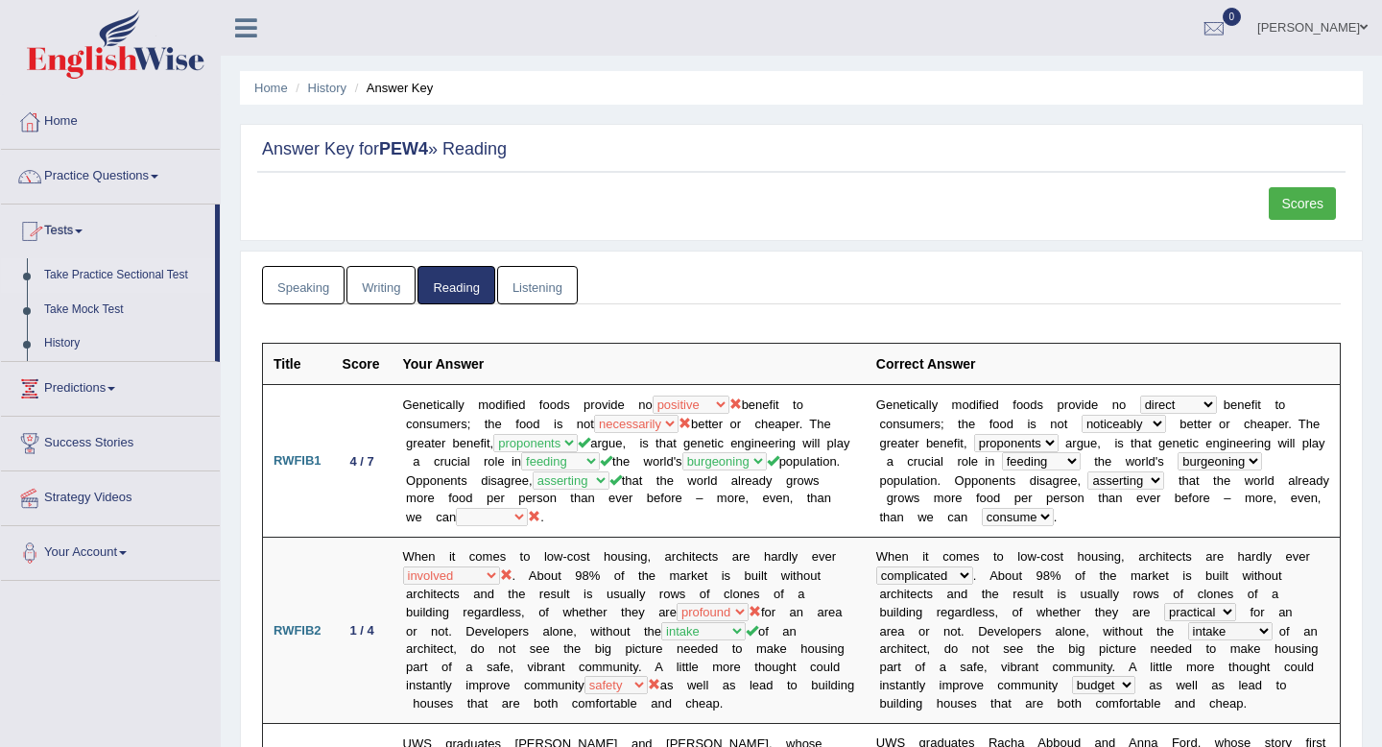
click at [141, 274] on link "Take Practice Sectional Test" at bounding box center [125, 275] width 179 height 35
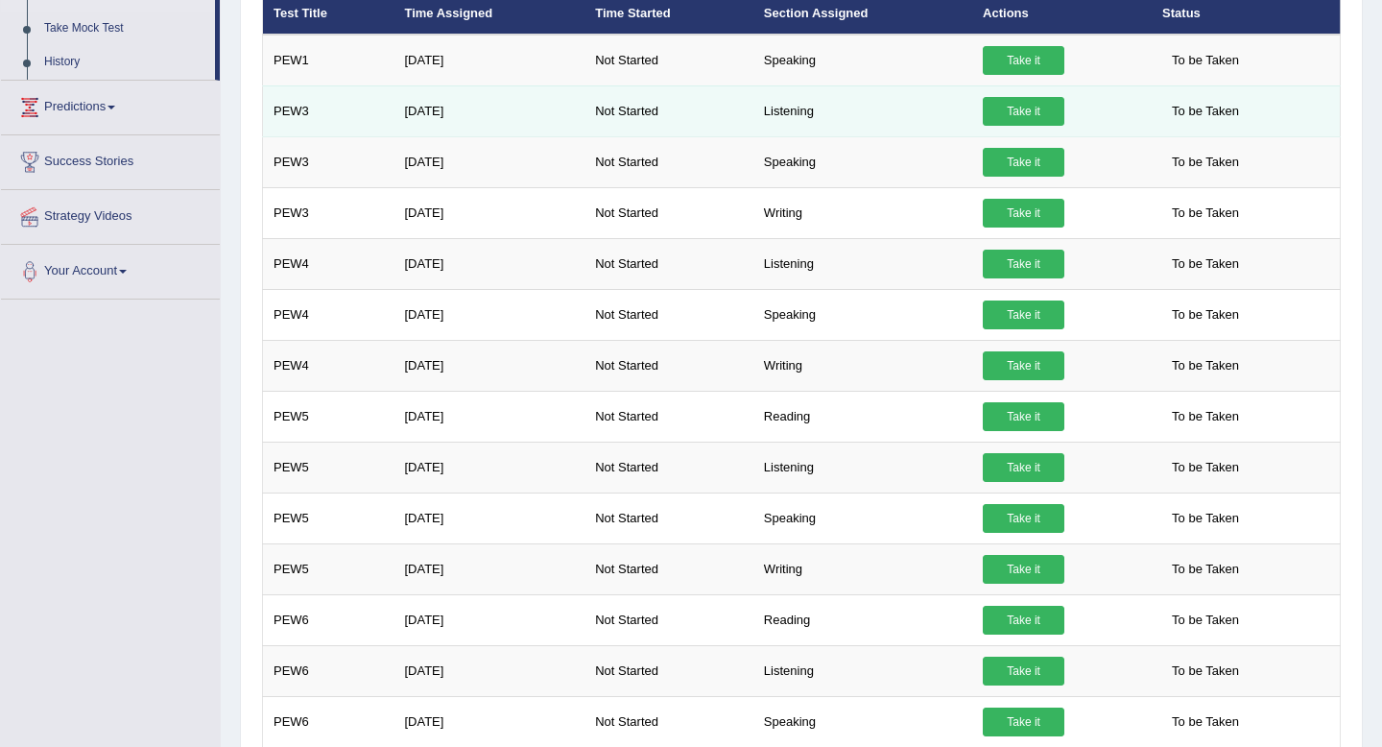
scroll to position [293, 0]
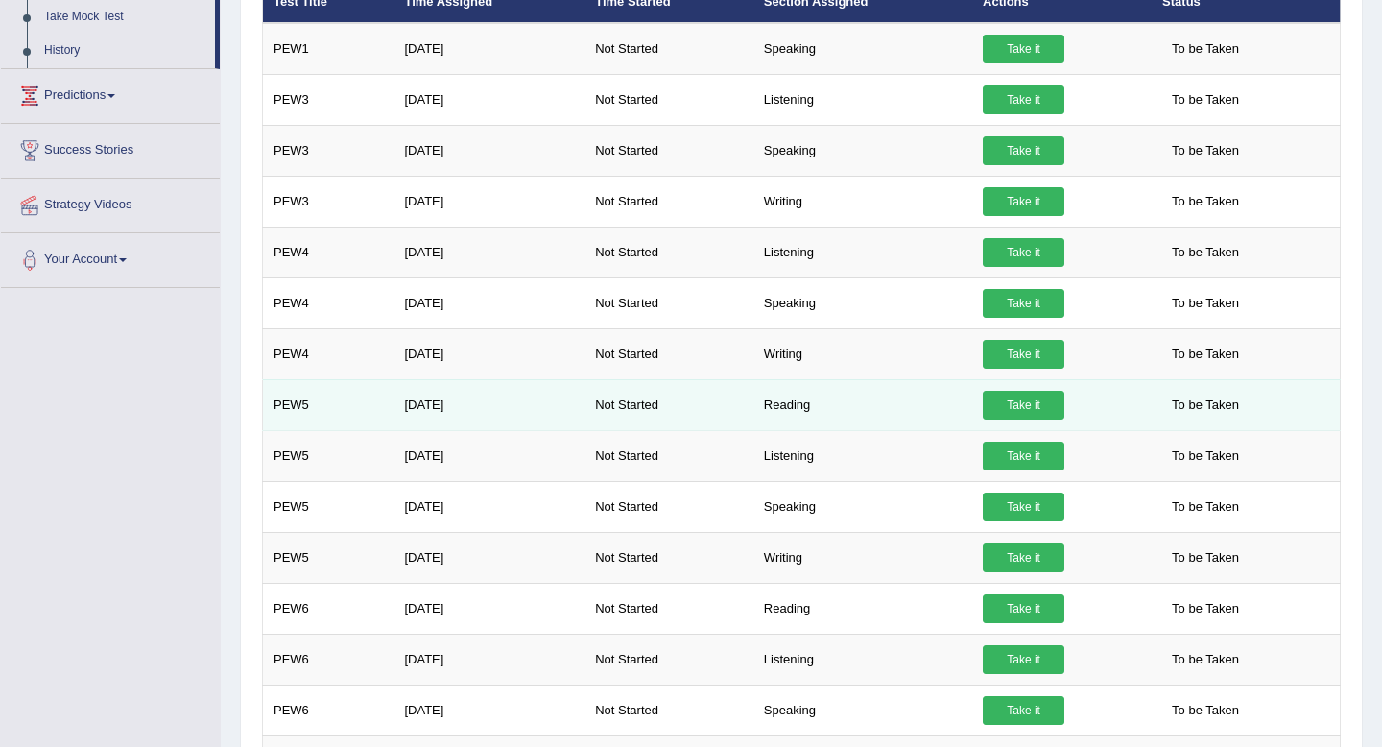
click at [1035, 405] on link "Take it" at bounding box center [1024, 405] width 82 height 29
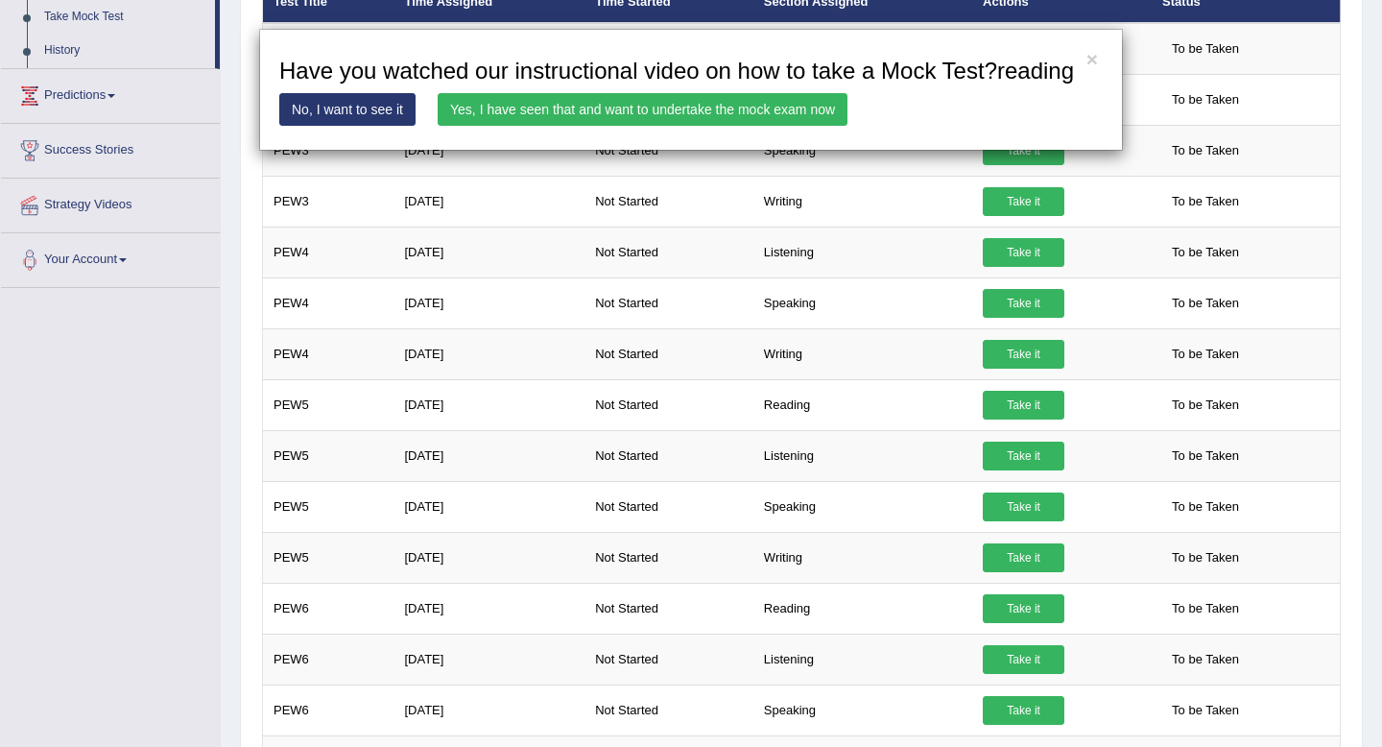
click at [728, 126] on link "Yes, I have seen that and want to undertake the mock exam now" at bounding box center [643, 109] width 410 height 33
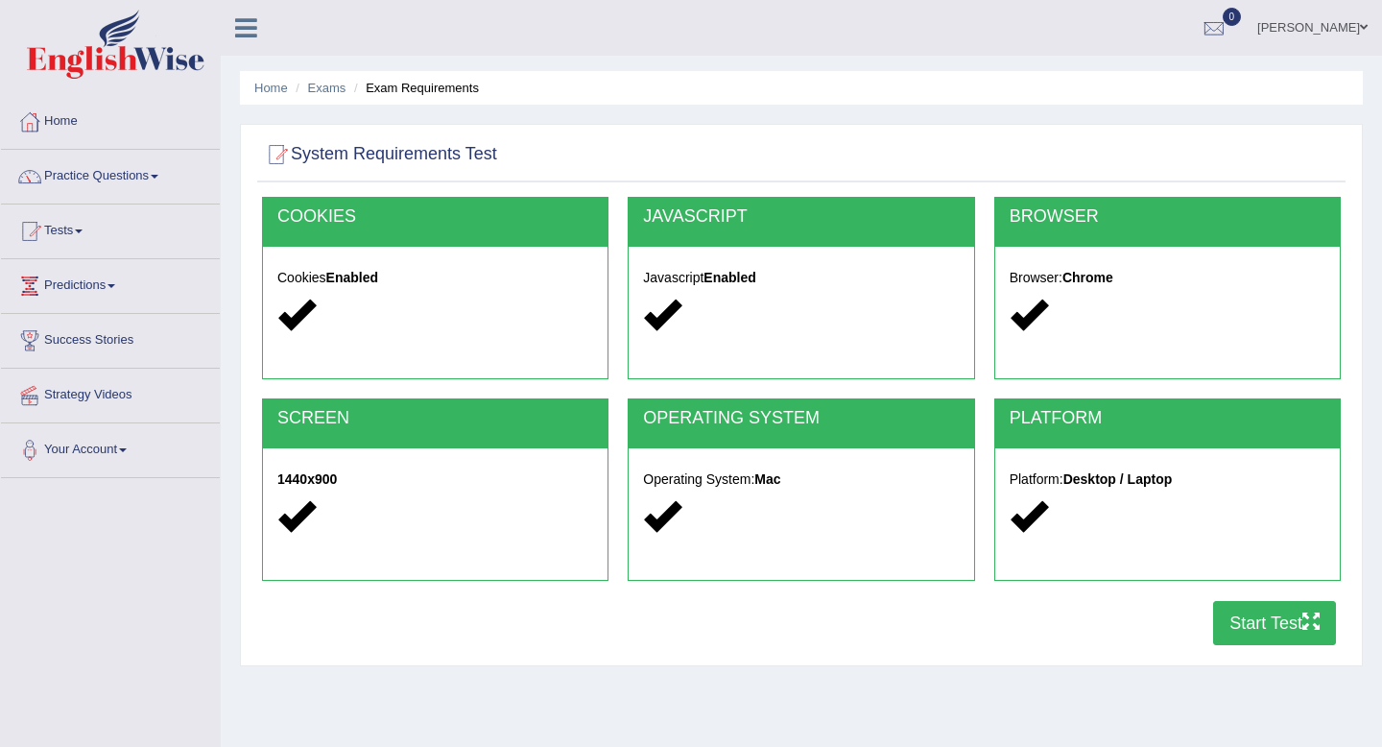
click at [1267, 630] on button "Start Test" at bounding box center [1274, 623] width 123 height 44
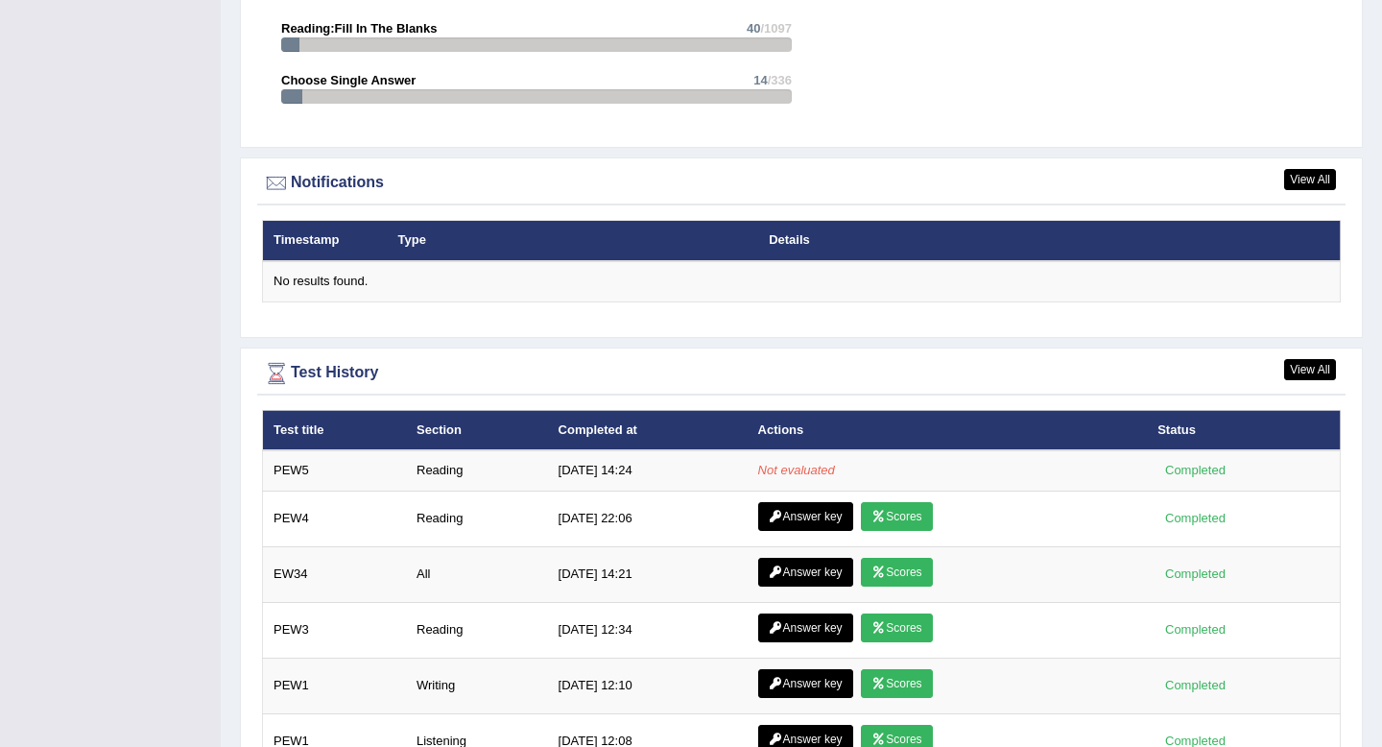
scroll to position [2216, 0]
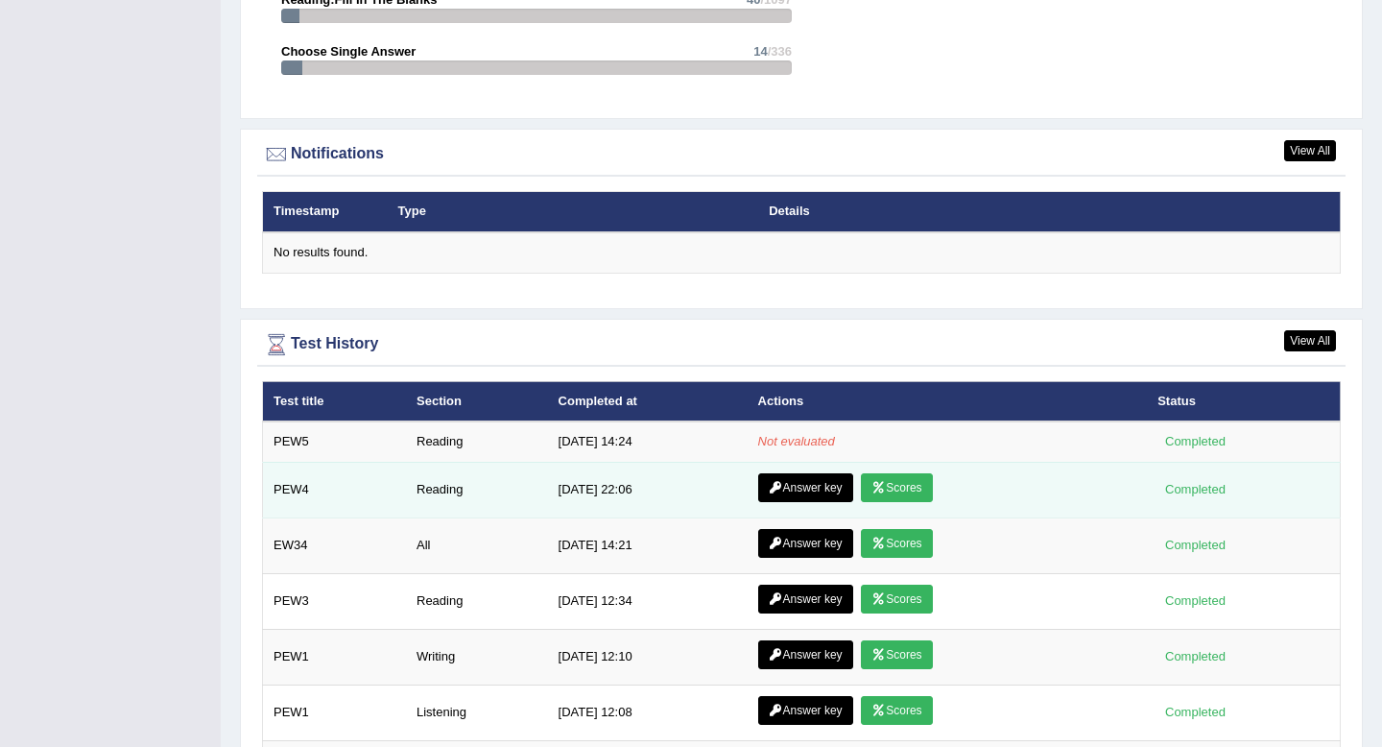
click at [905, 494] on link "Scores" at bounding box center [896, 487] width 71 height 29
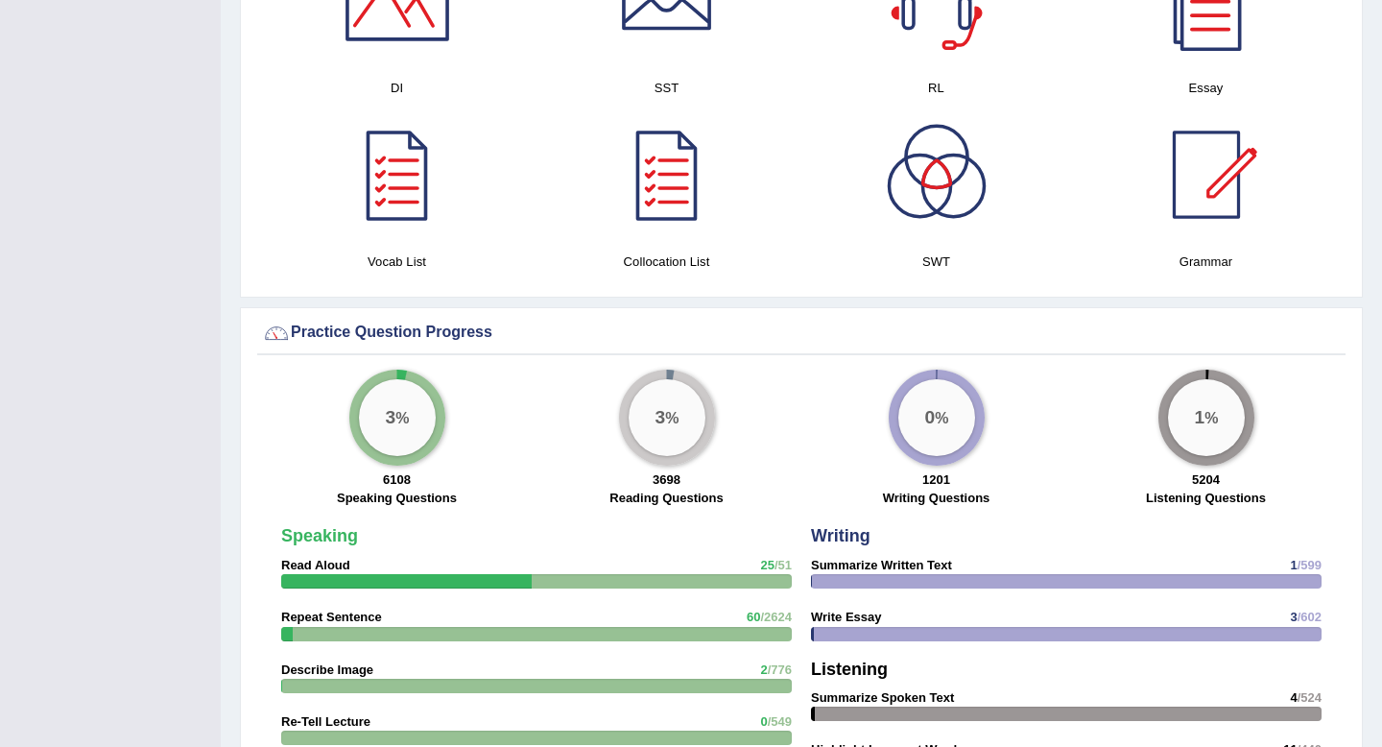
scroll to position [1073, 0]
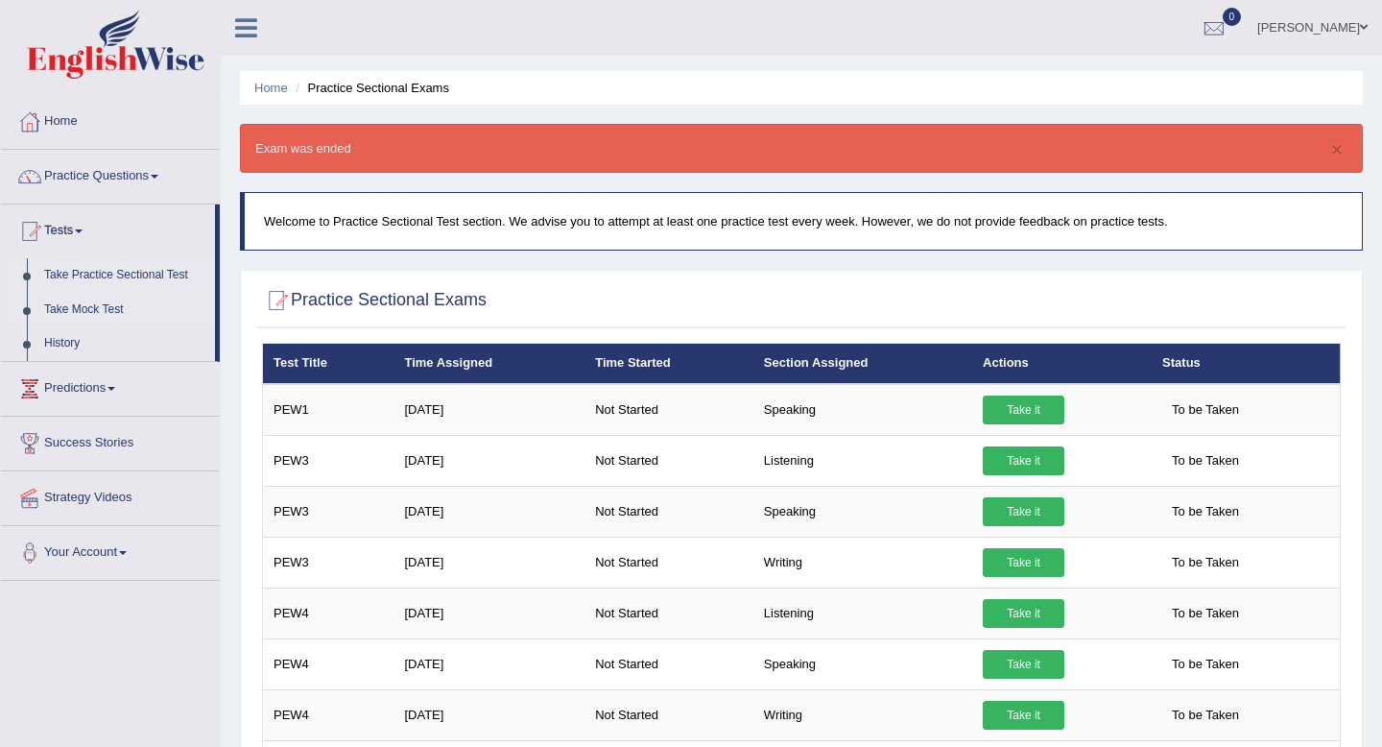
click at [82, 309] on link "Take Mock Test" at bounding box center [125, 310] width 179 height 35
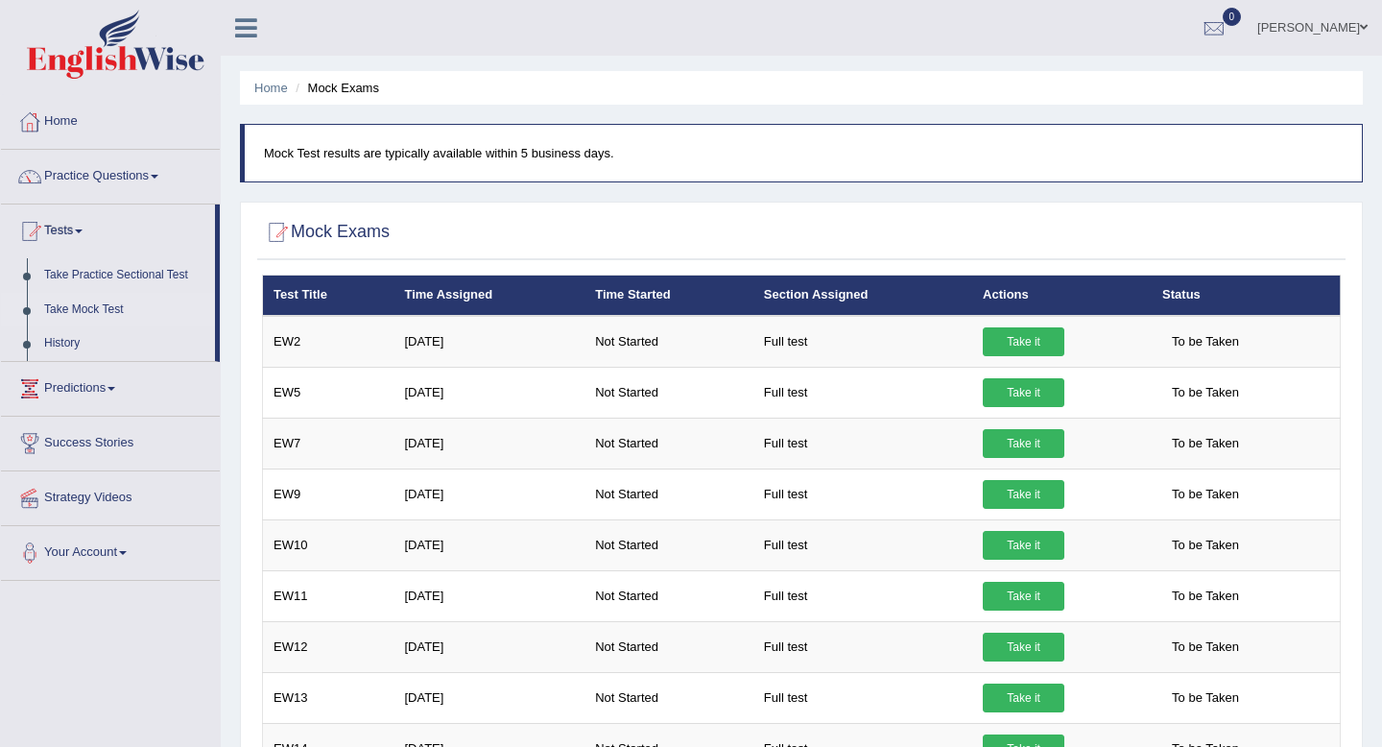
click at [119, 380] on link "Predictions" at bounding box center [110, 386] width 219 height 48
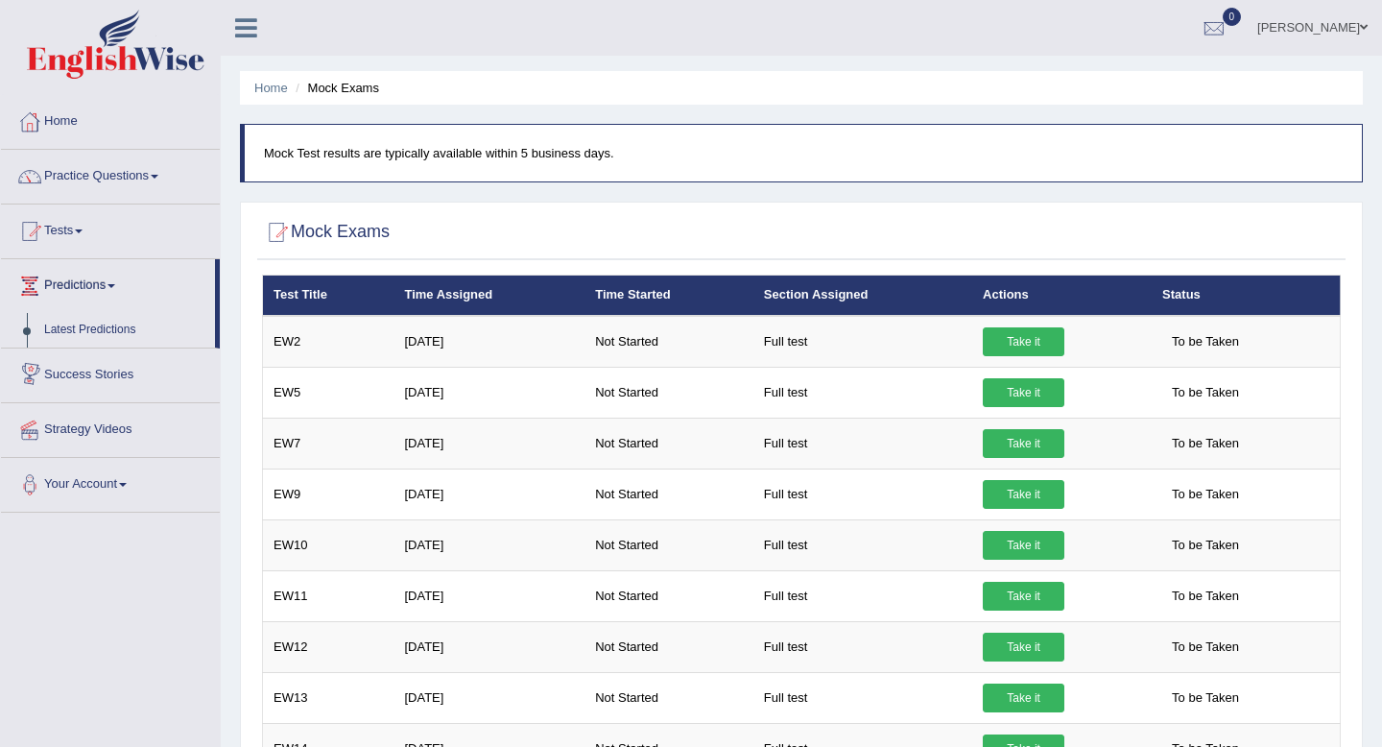
click at [119, 379] on link "Success Stories" at bounding box center [110, 372] width 219 height 48
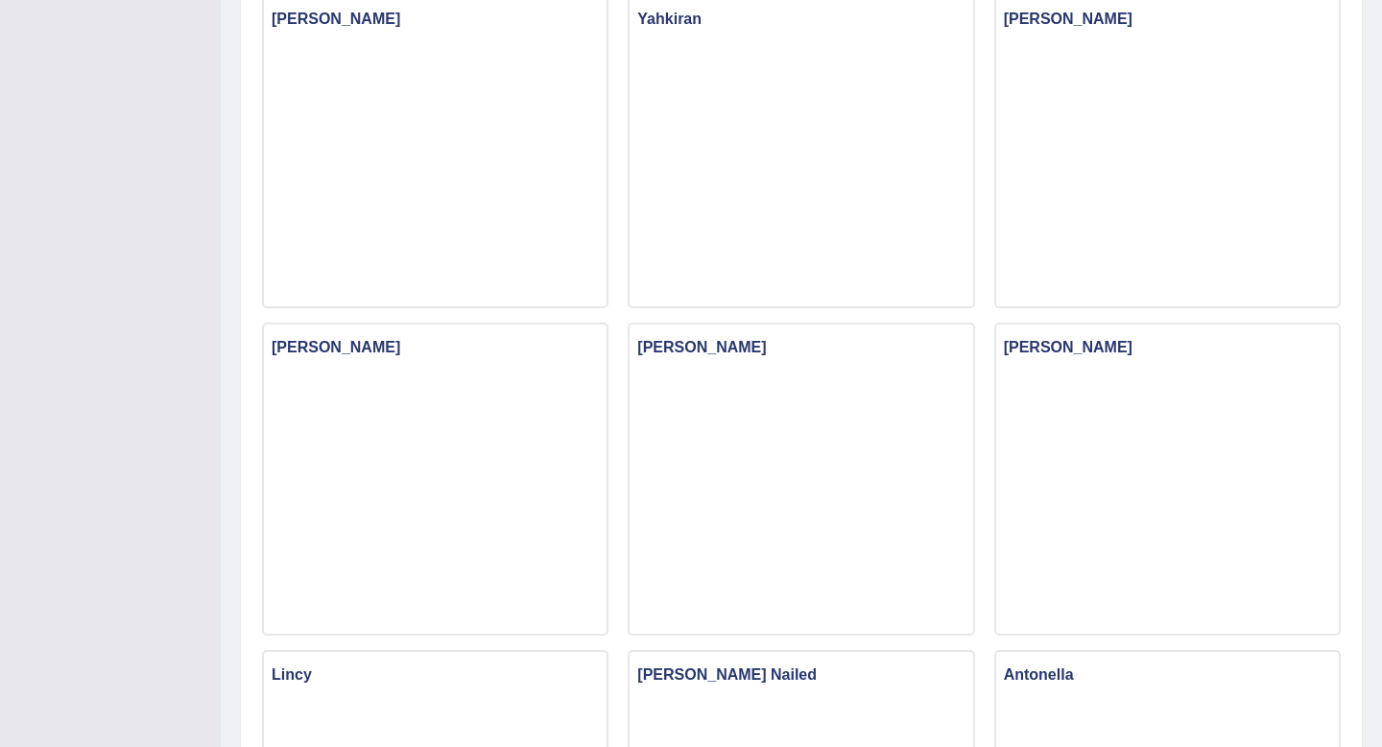
scroll to position [1534, 0]
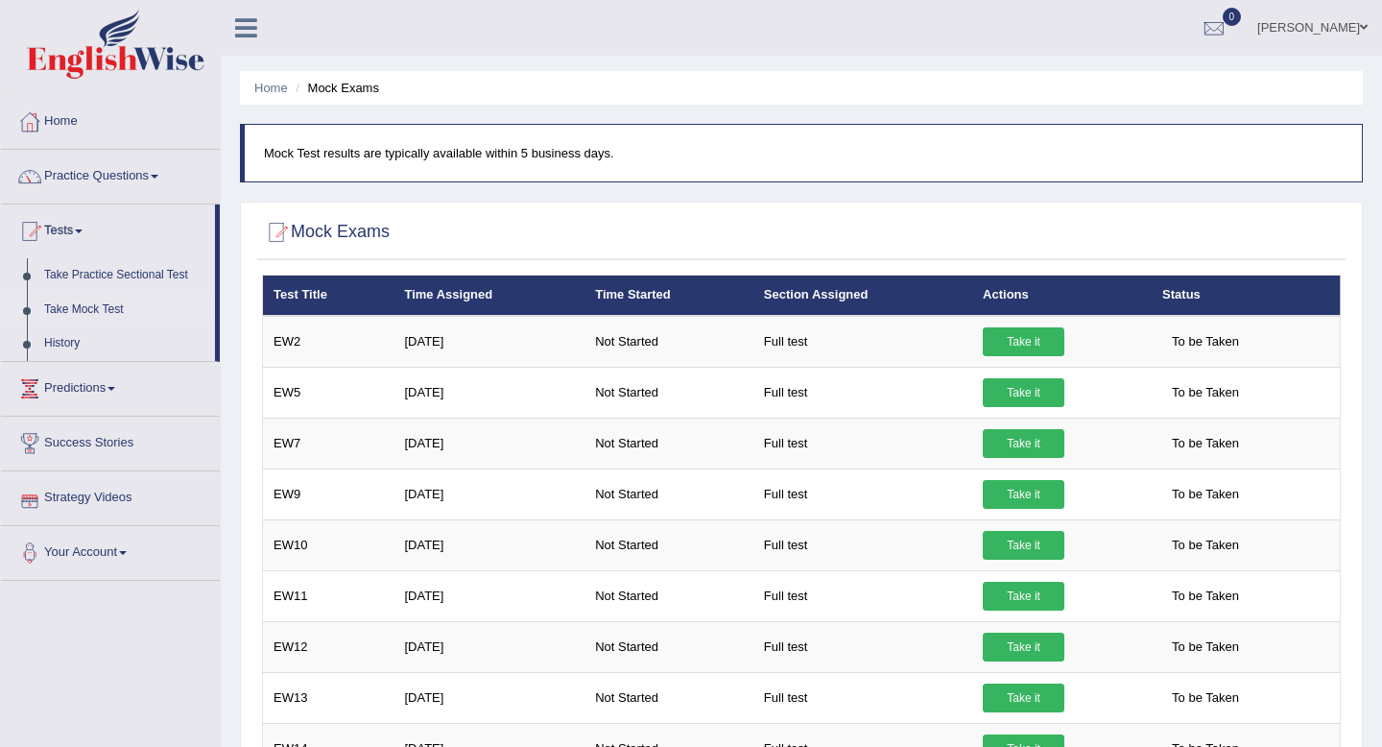
click at [132, 499] on link "Strategy Videos" at bounding box center [110, 495] width 219 height 48
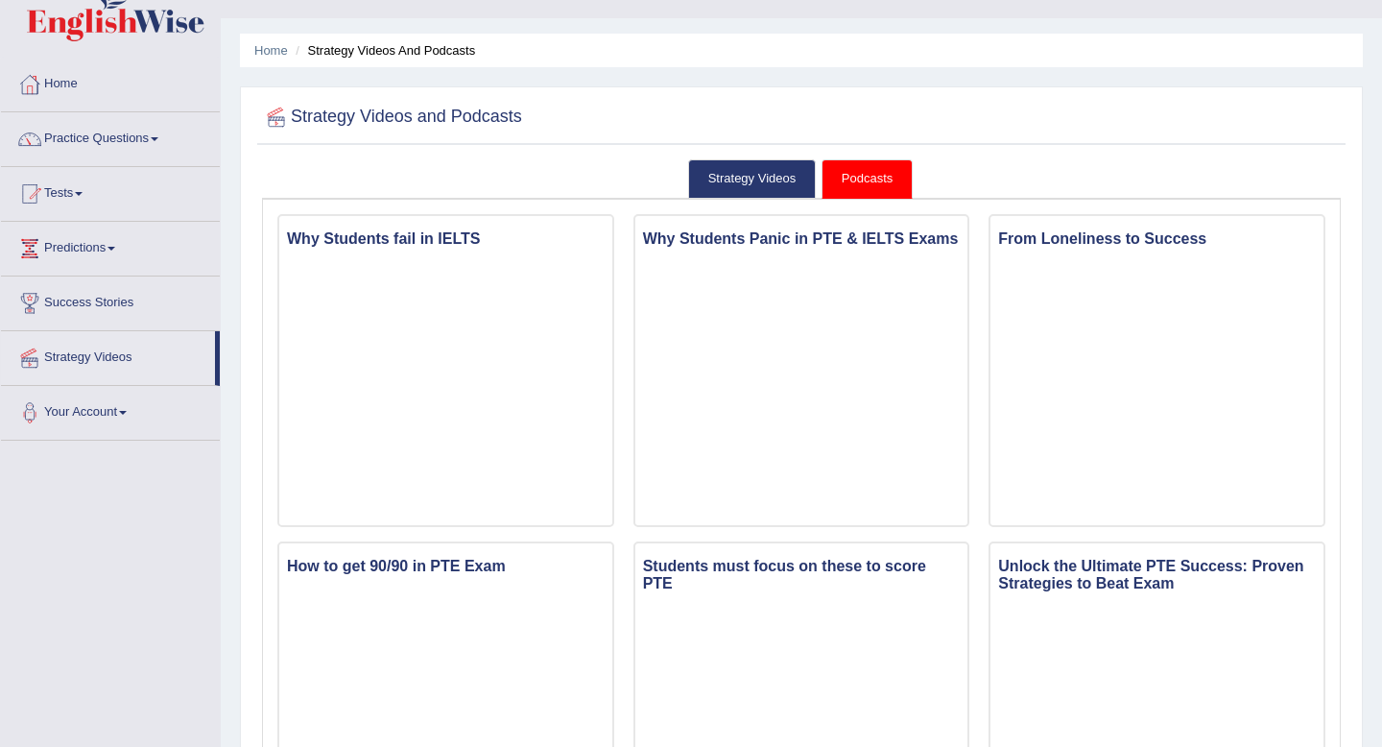
scroll to position [60, 0]
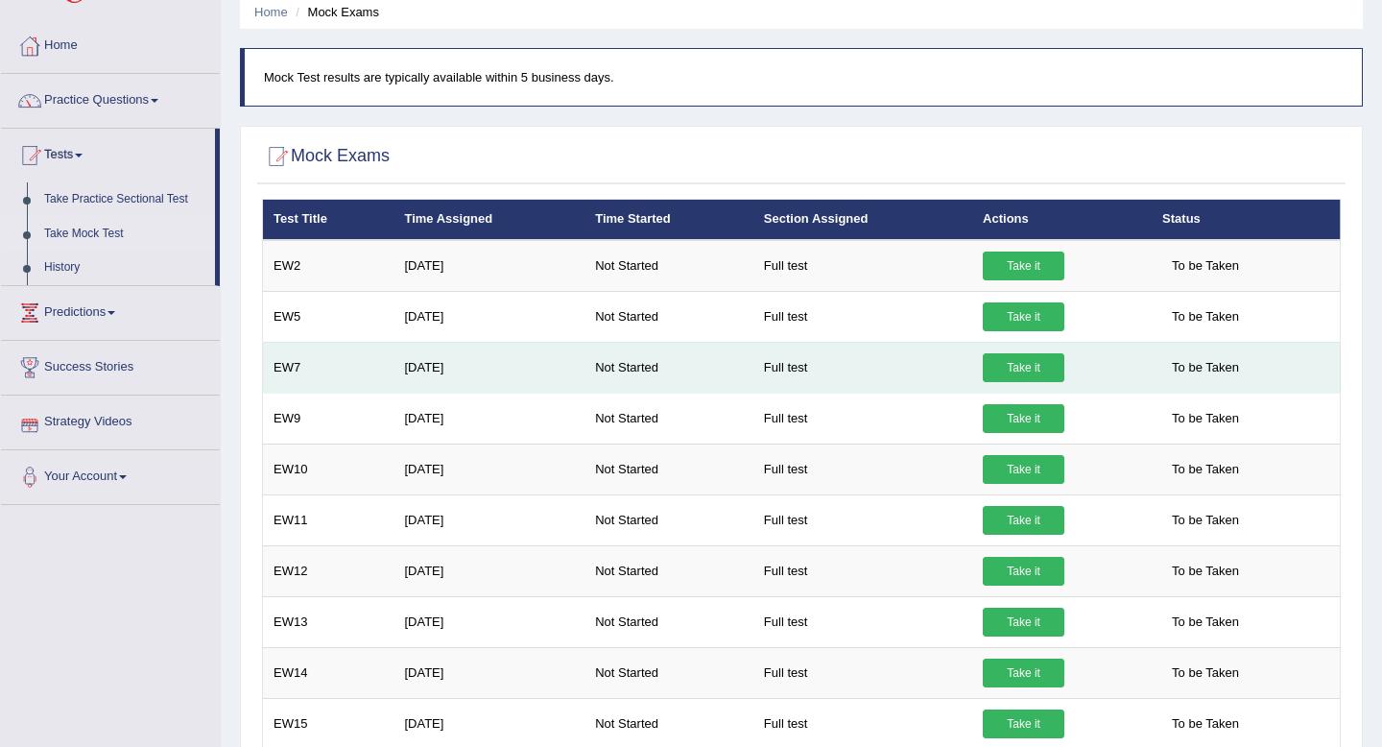
scroll to position [155, 0]
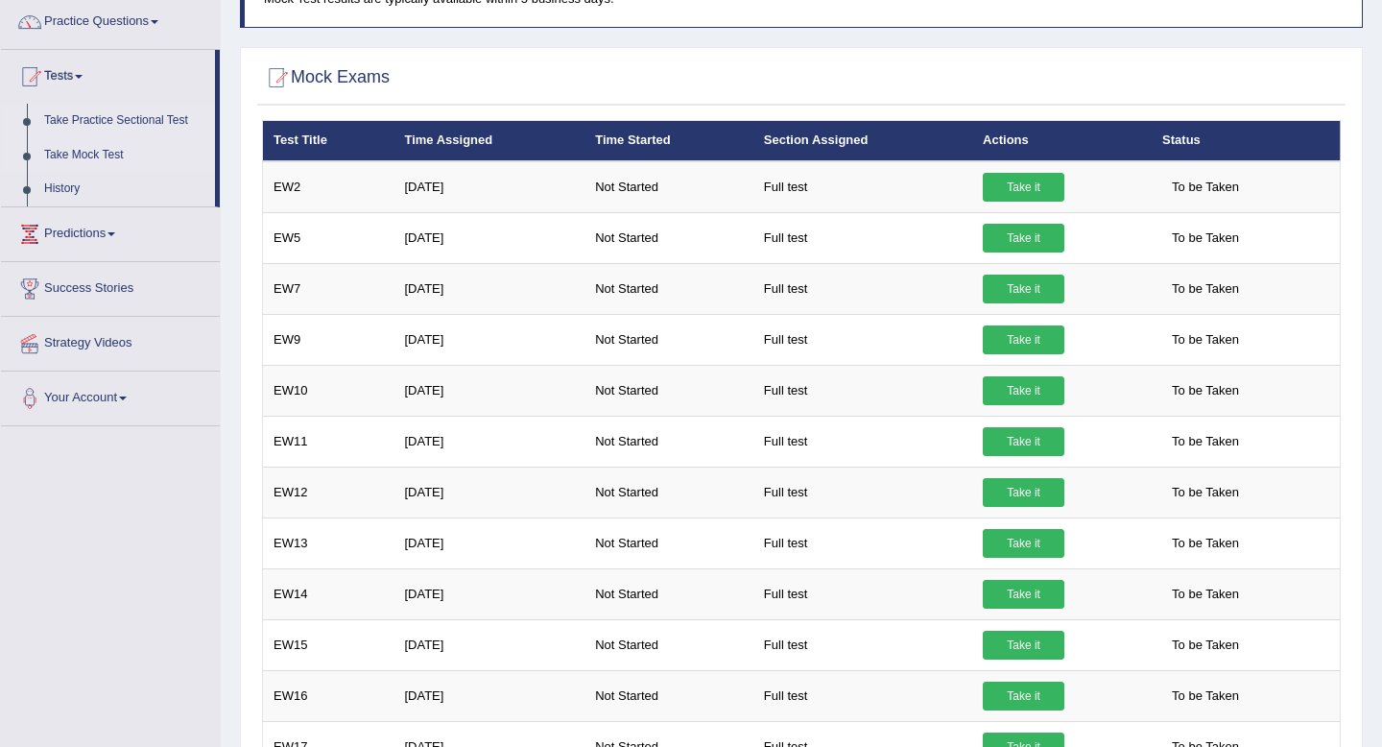
click at [114, 119] on link "Take Practice Sectional Test" at bounding box center [125, 121] width 179 height 35
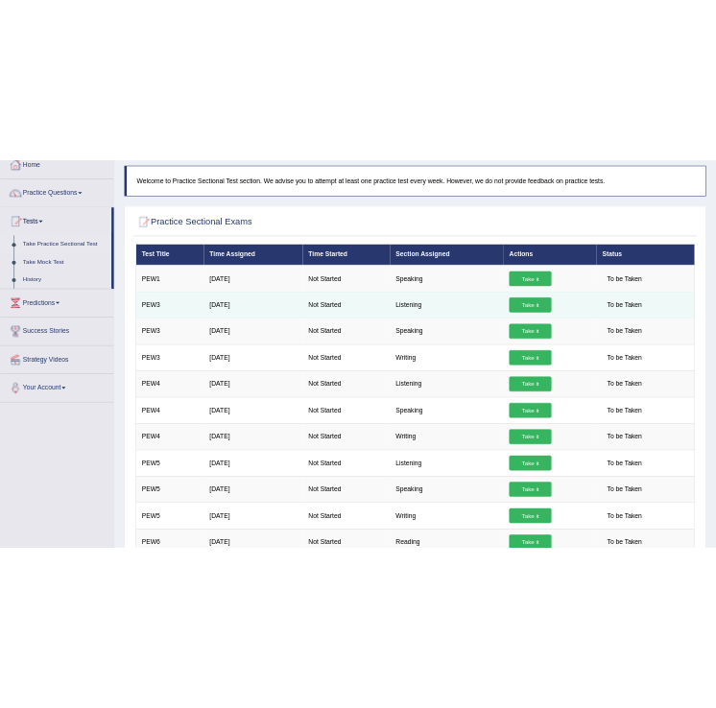
scroll to position [162, 0]
